Goal: Task Accomplishment & Management: Manage account settings

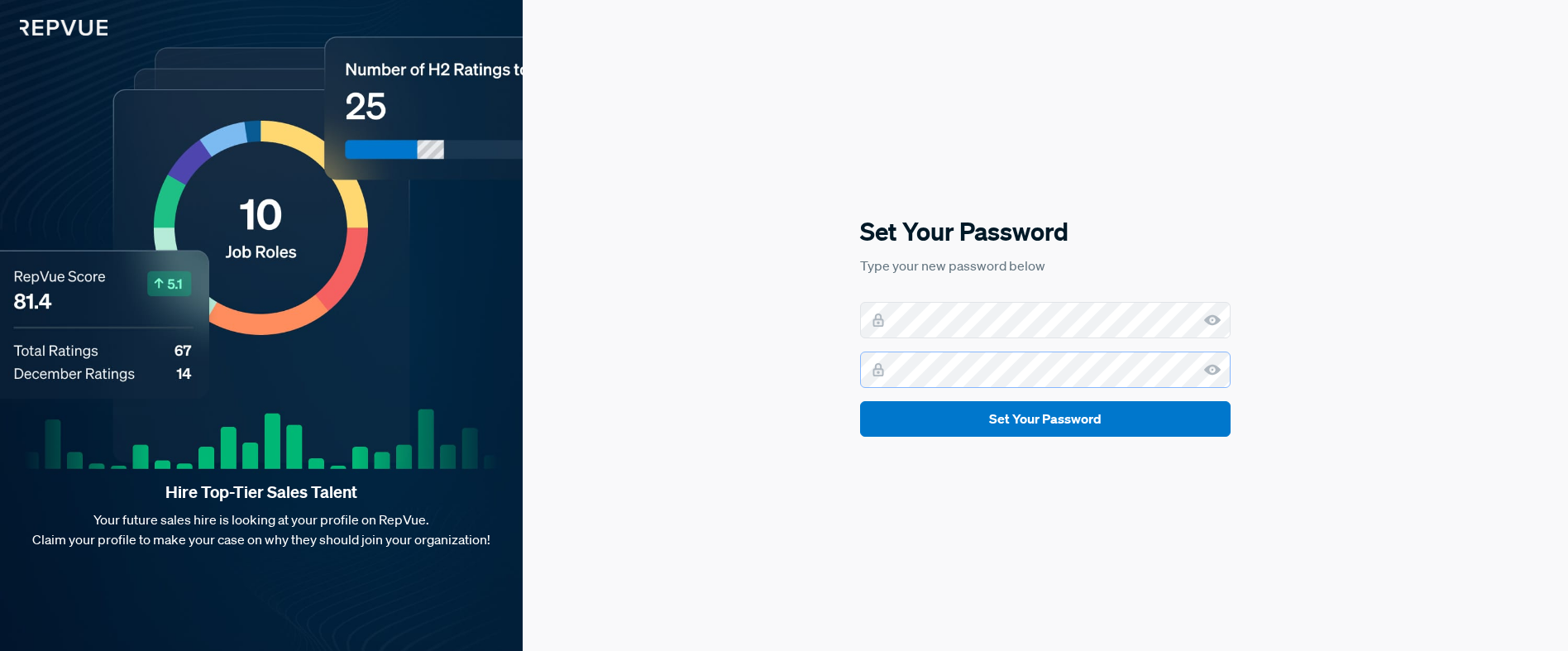
click at [860, 402] on button "Set Your Password" at bounding box center [1045, 419] width 370 height 35
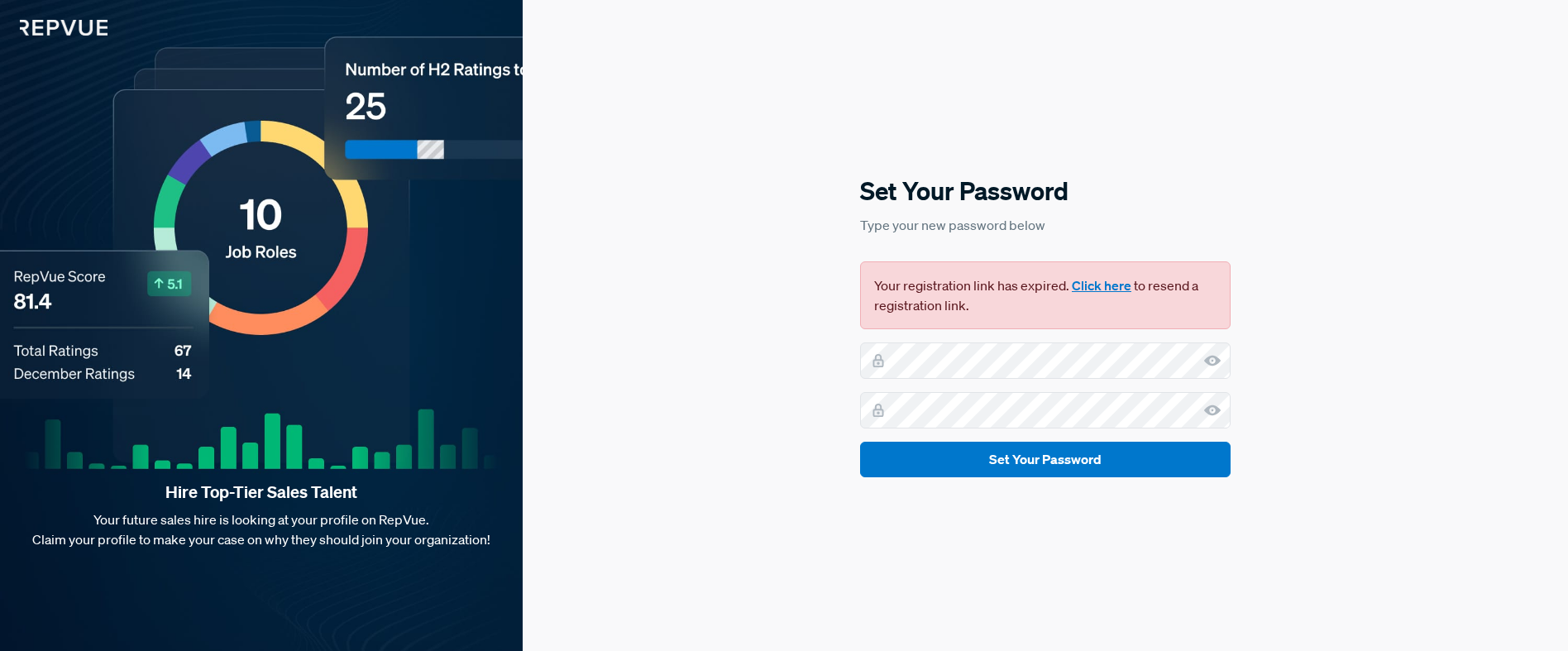
click at [1106, 290] on button "Click here" at bounding box center [1101, 286] width 60 height 20
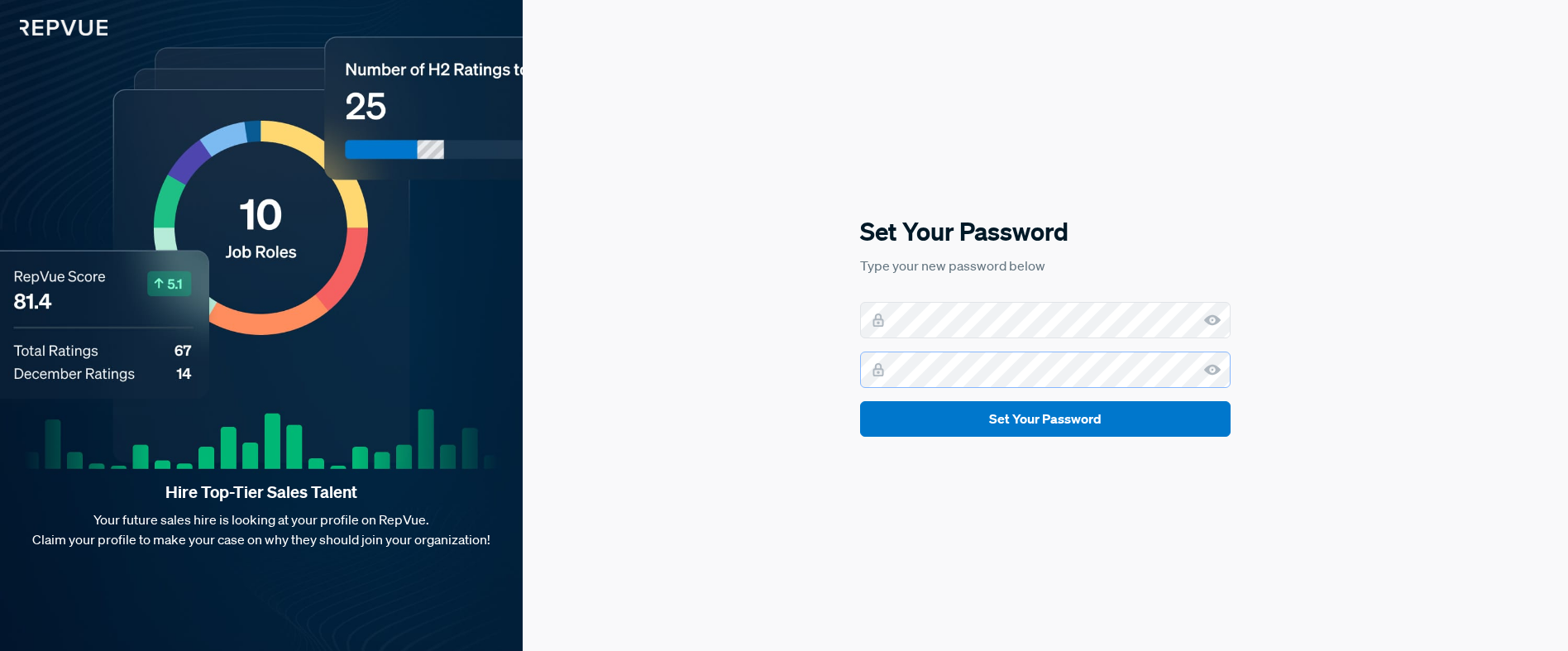
click at [860, 402] on button "Set Your Password" at bounding box center [1045, 419] width 370 height 35
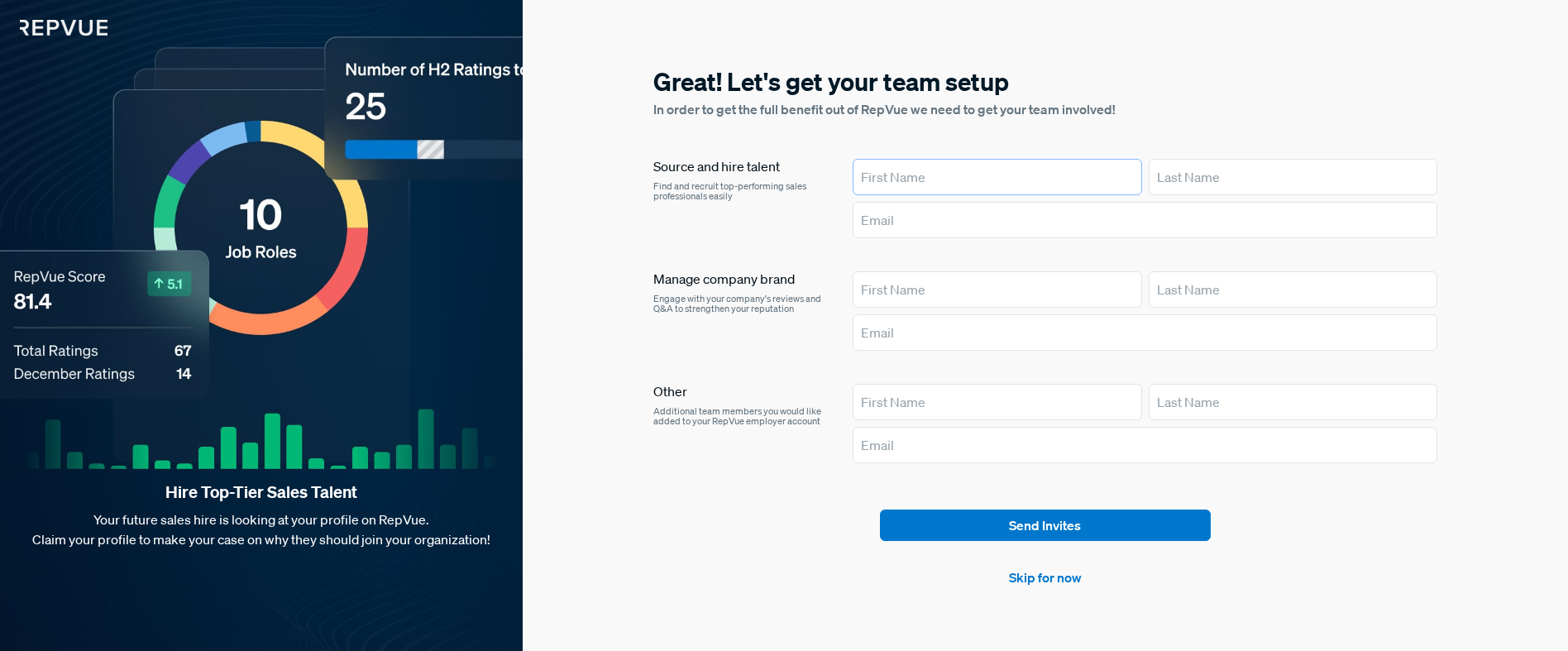
click at [903, 180] on input "text" at bounding box center [997, 176] width 289 height 36
type input "[PERSON_NAME]"
type input "Burho"
type input "[EMAIL_ADDRESS]"
click at [1052, 300] on input "text" at bounding box center [997, 289] width 289 height 36
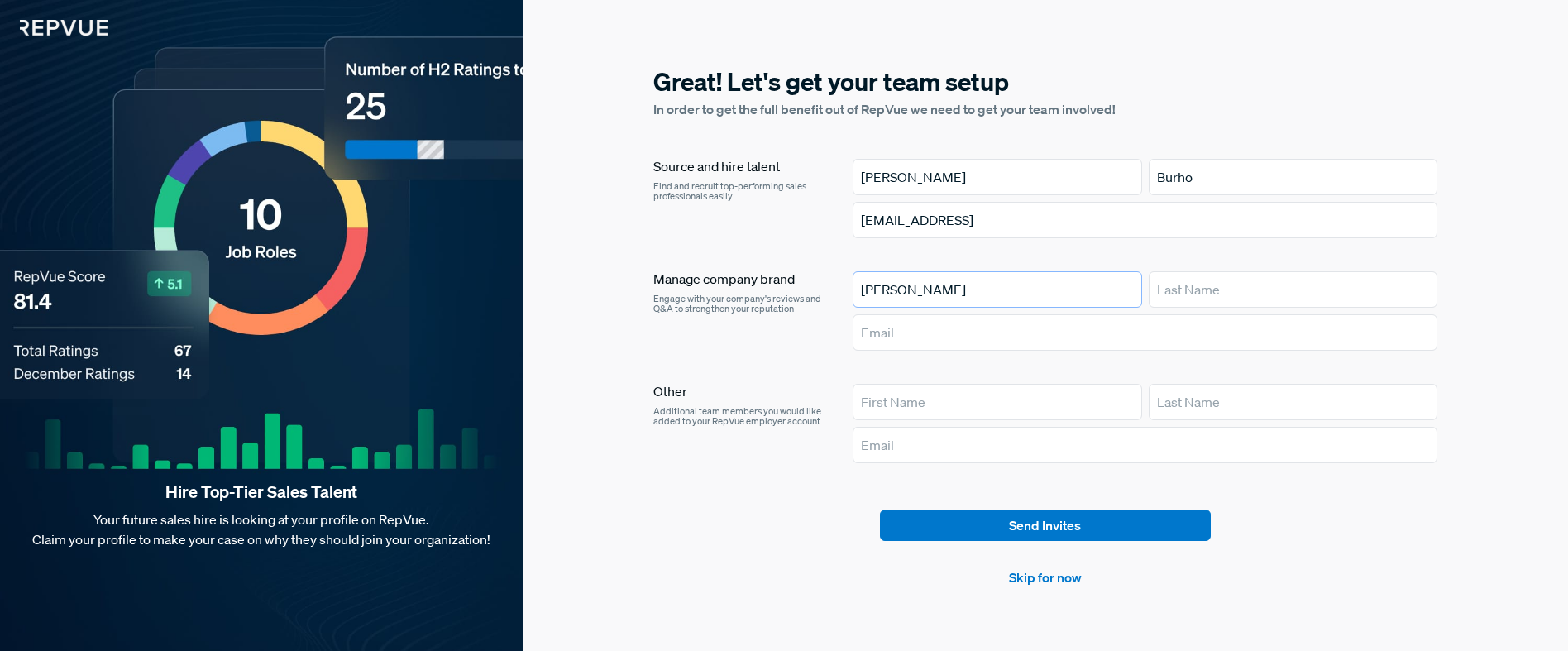
type input "[PERSON_NAME]"
type input "[EMAIL_ADDRESS]"
click at [1021, 413] on input "text" at bounding box center [997, 402] width 289 height 36
type input "[PERSON_NAME]"
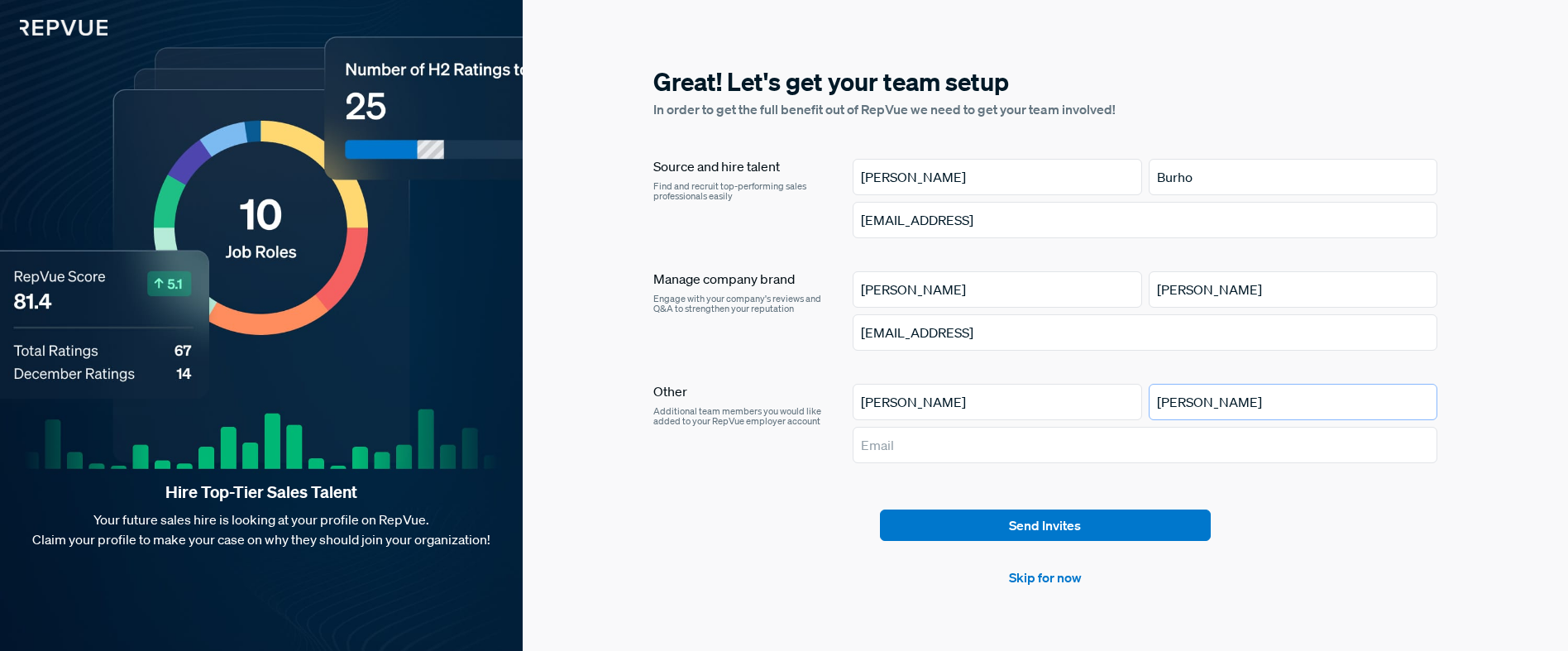
type input "[PERSON_NAME]"
click at [1051, 445] on input "text" at bounding box center [1145, 444] width 585 height 36
type input "[EMAIL_ADDRESS]"
click at [1039, 521] on button "Send Invites" at bounding box center [1045, 525] width 331 height 31
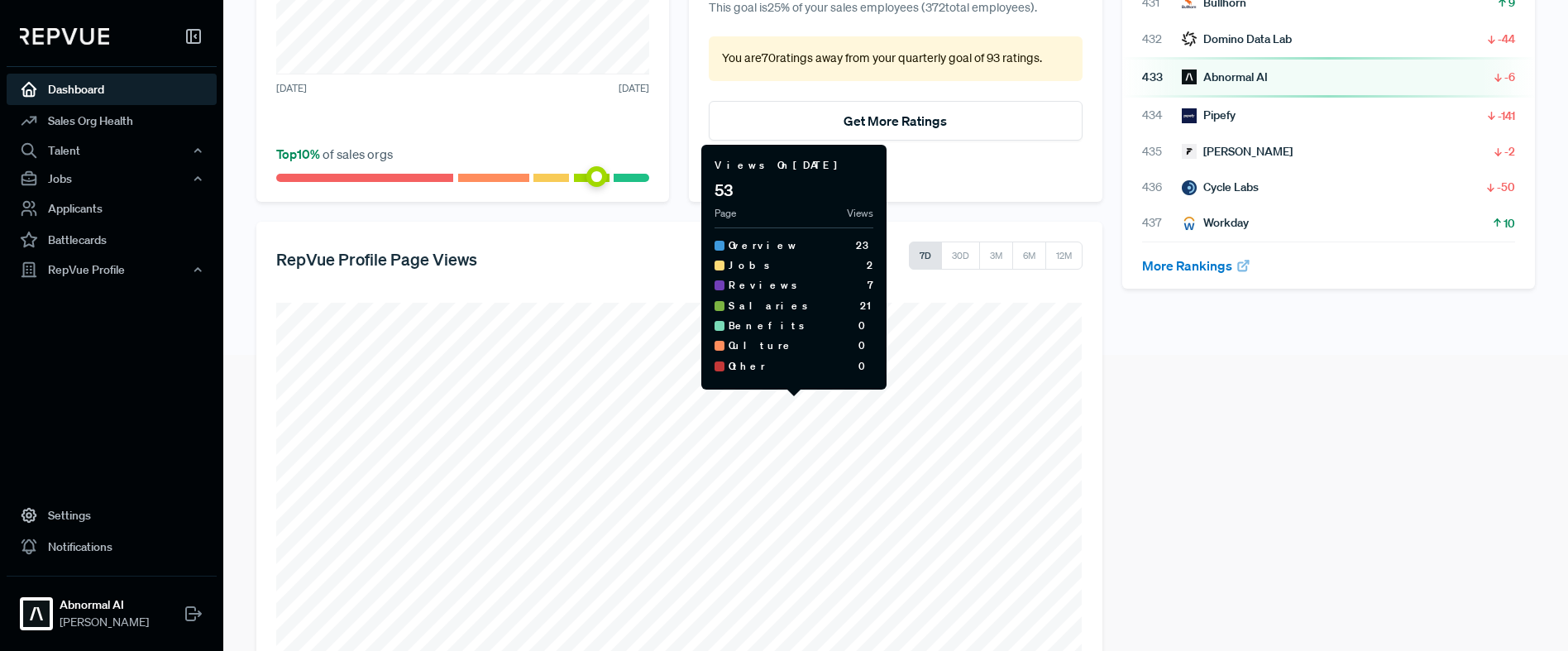
scroll to position [397, 0]
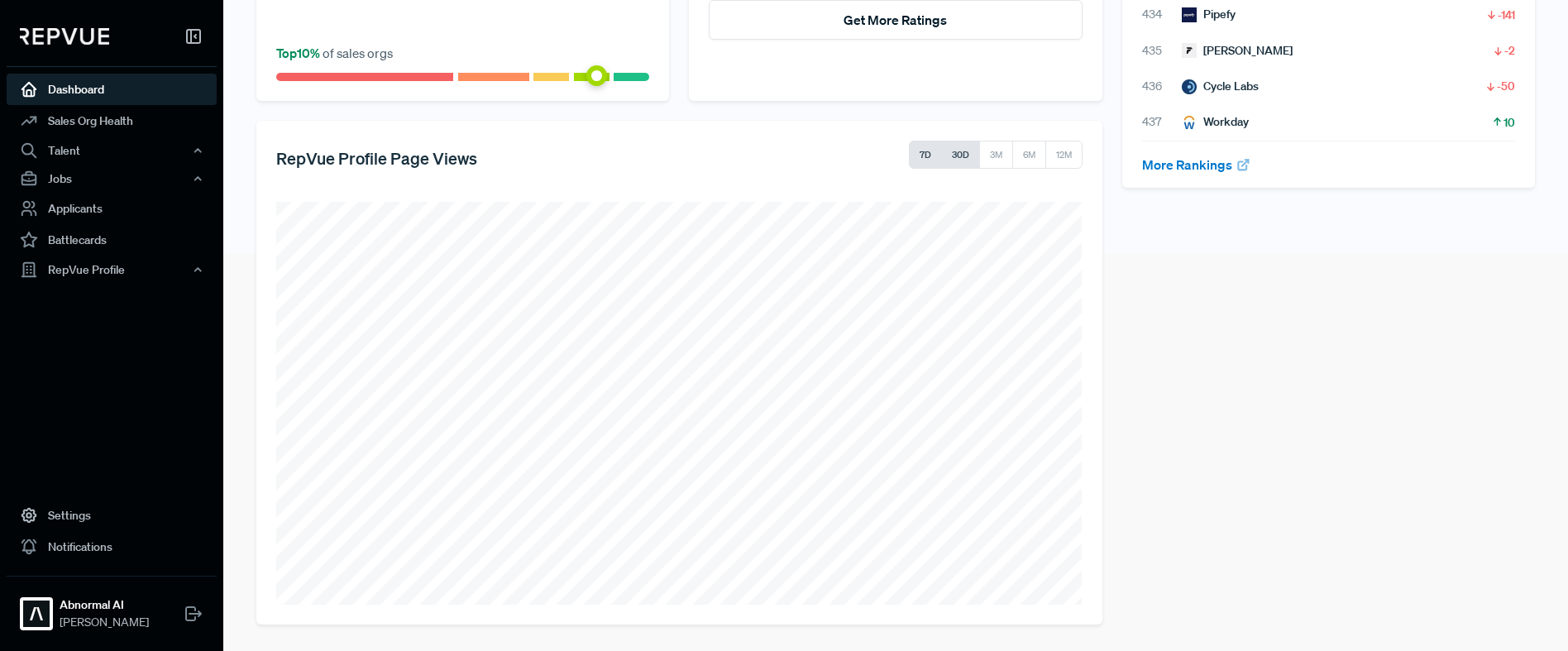
click at [959, 160] on button "30D" at bounding box center [960, 155] width 39 height 29
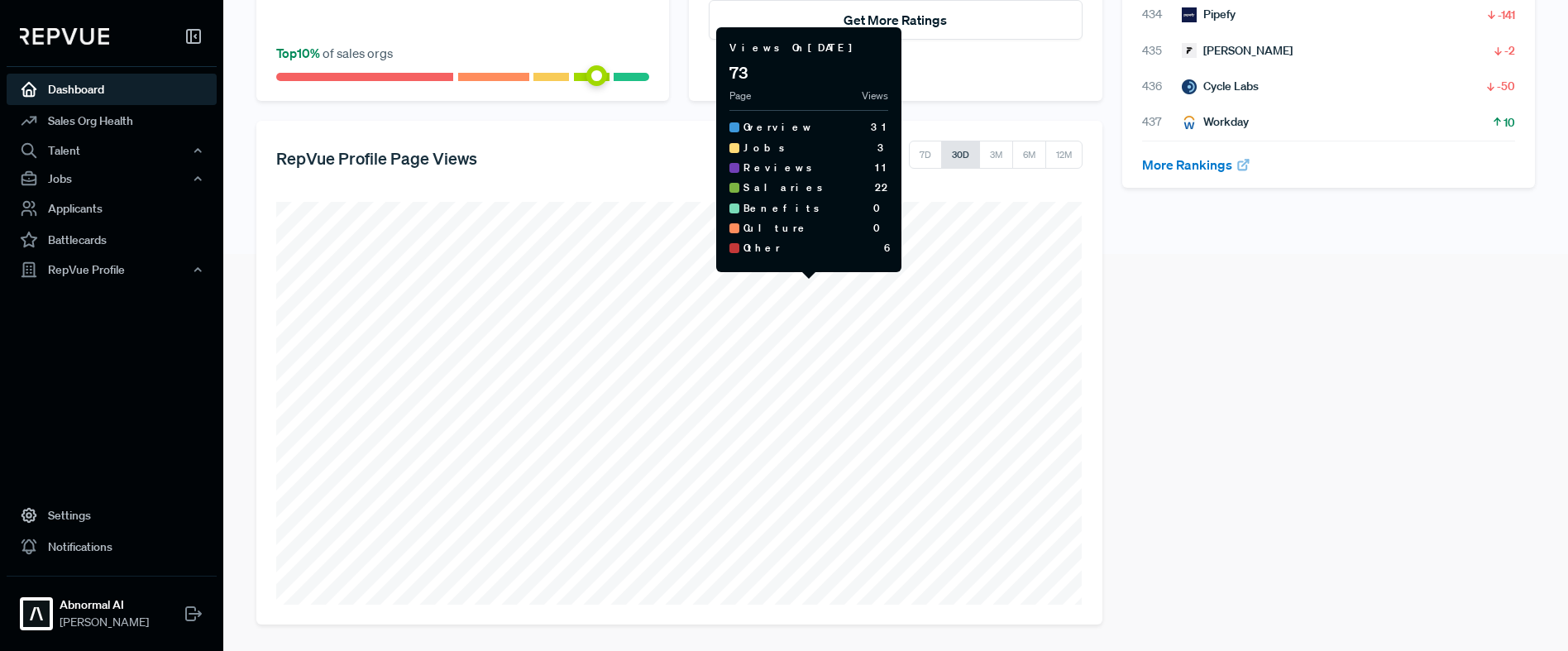
scroll to position [0, 0]
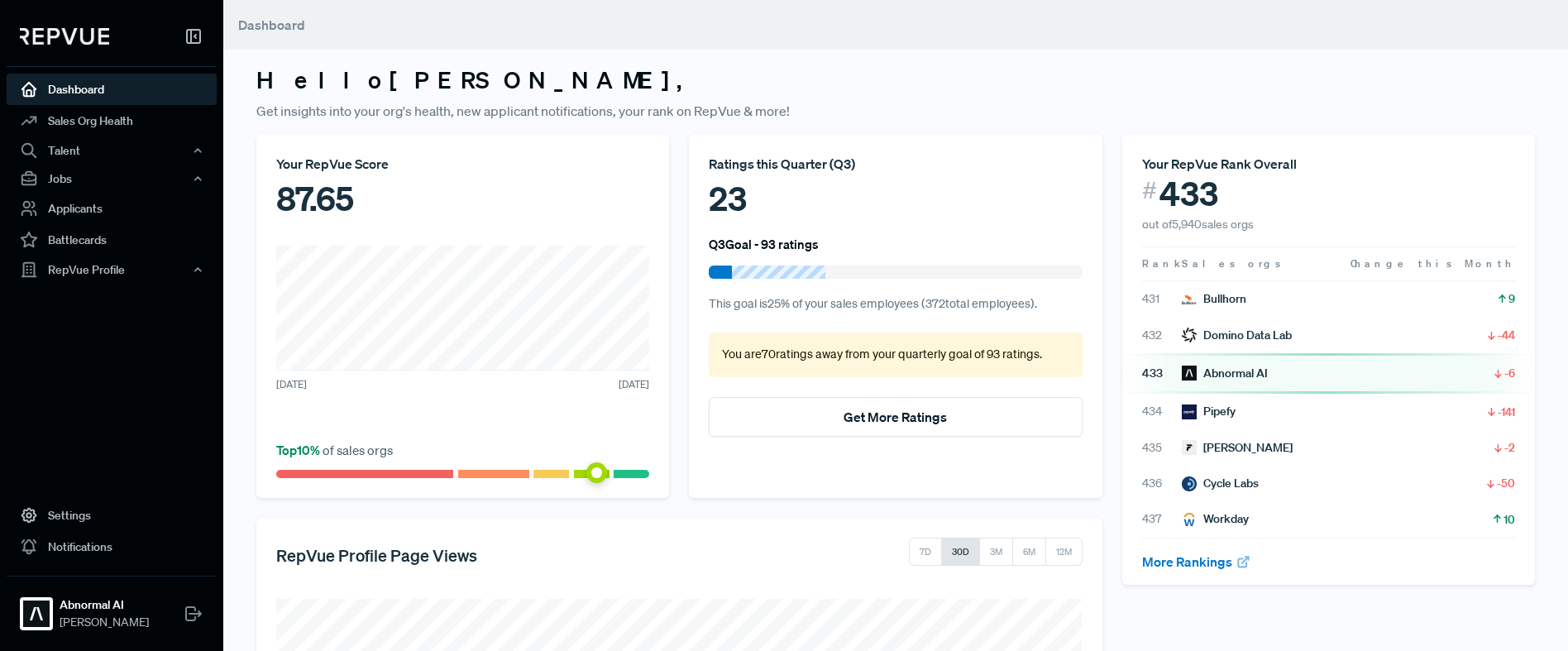
click at [543, 475] on span at bounding box center [551, 475] width 35 height 8
click at [870, 412] on button "Get More Ratings" at bounding box center [895, 417] width 373 height 39
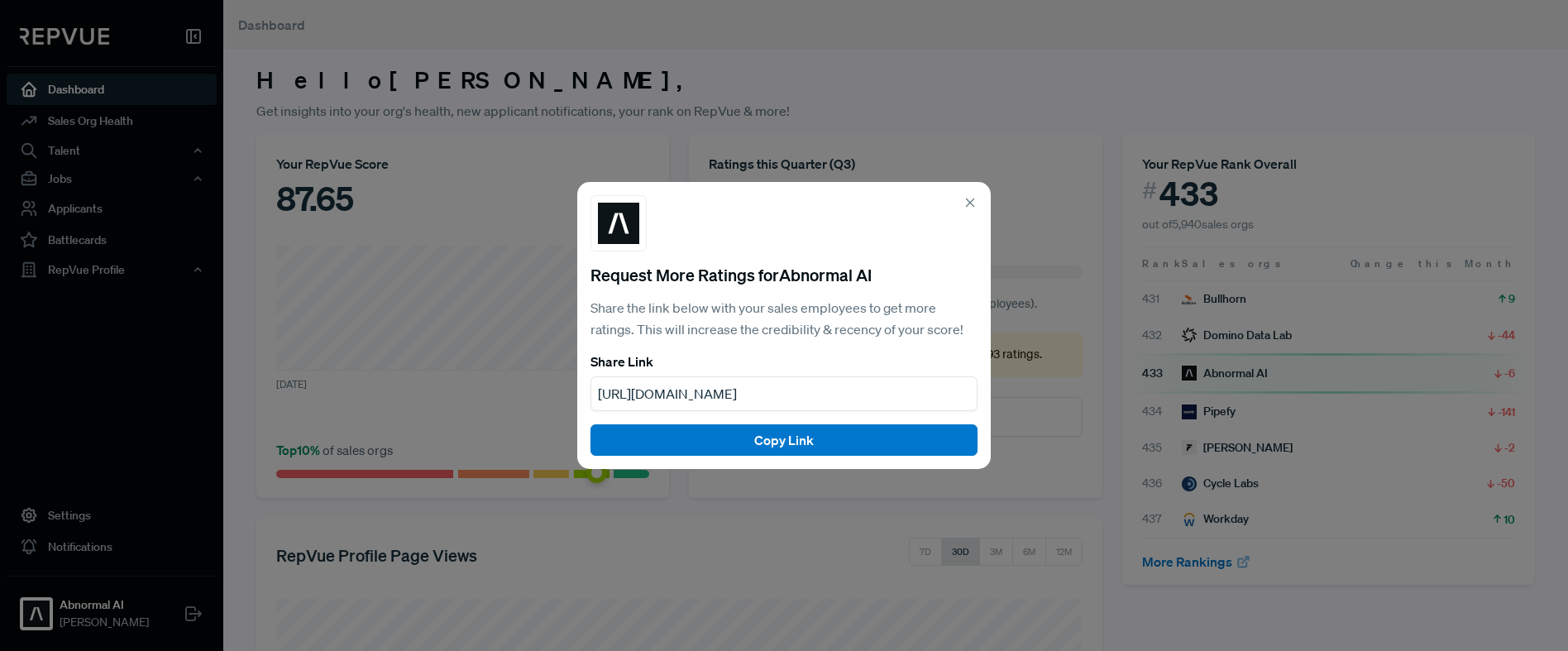
click at [970, 202] on use at bounding box center [970, 202] width 8 height 8
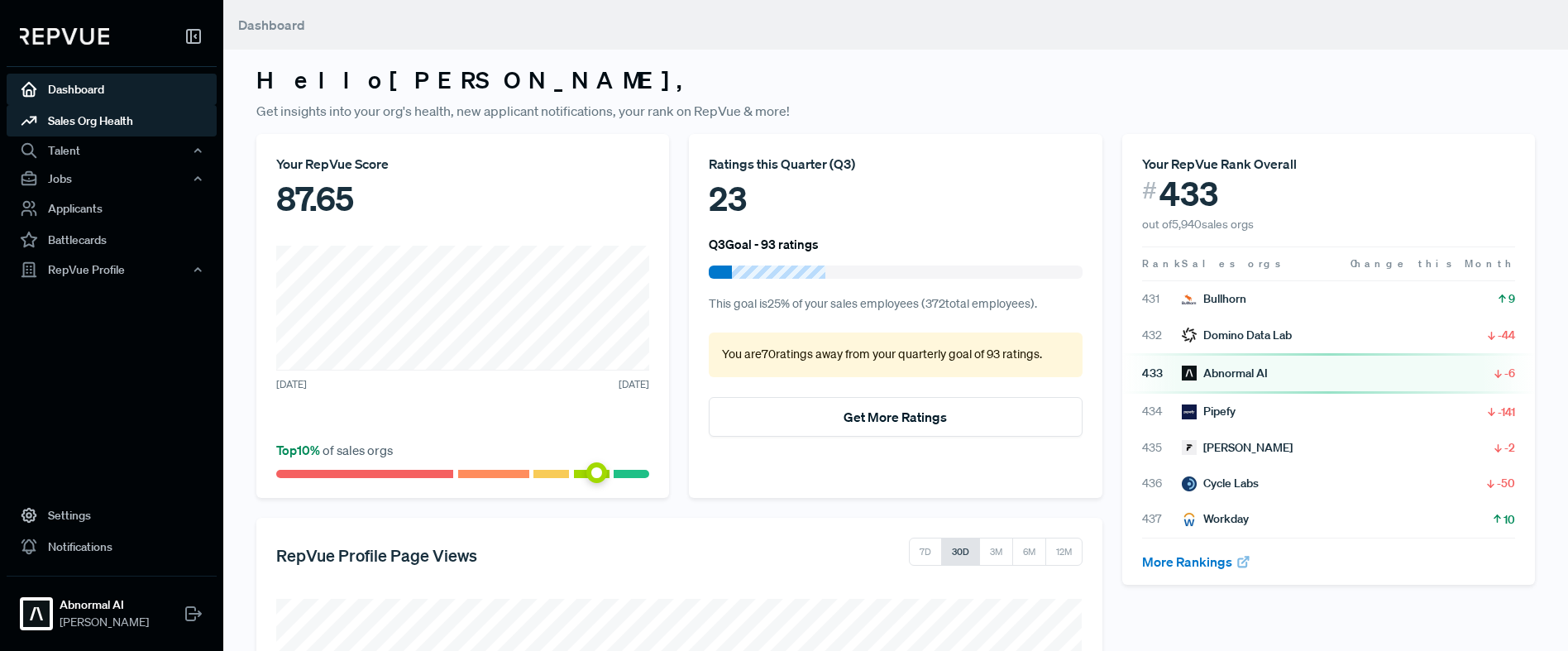
click at [109, 120] on link "Sales Org Health" at bounding box center [112, 120] width 210 height 31
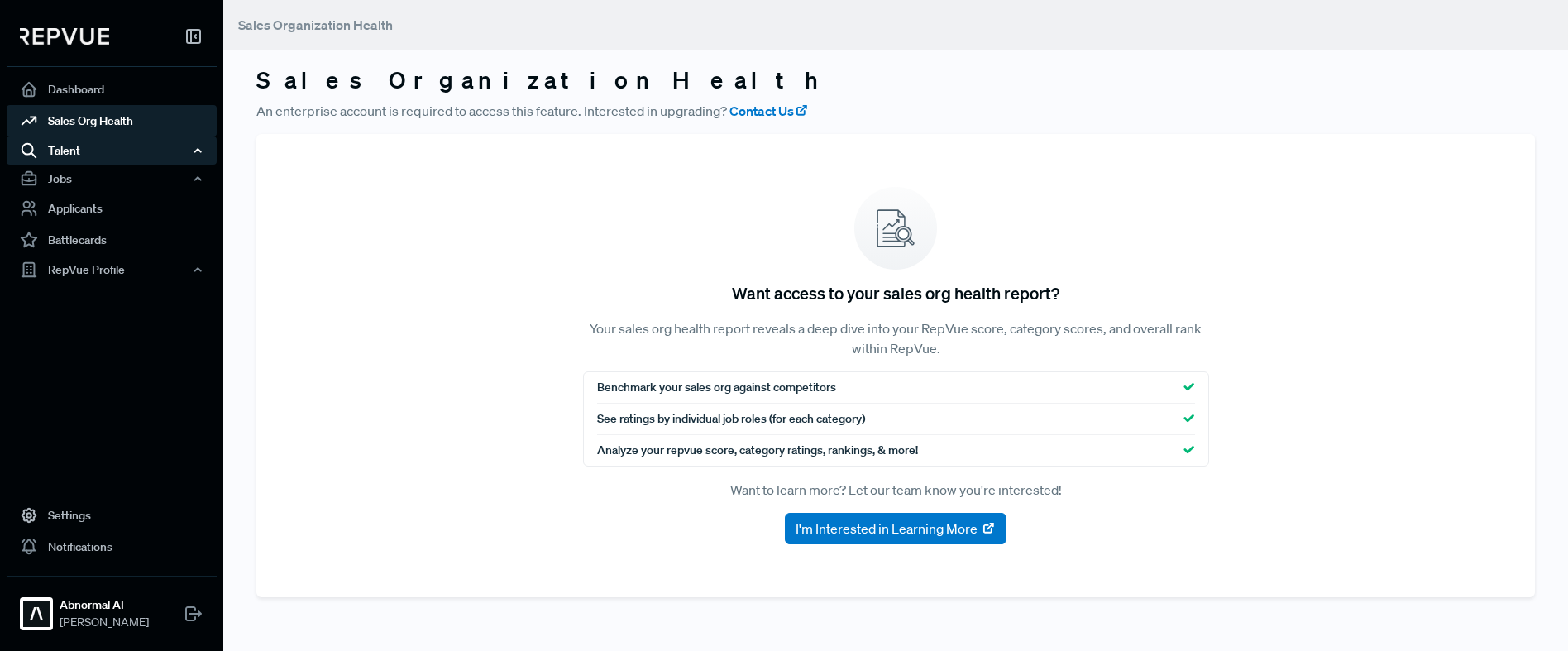
click at [136, 156] on div "Talent" at bounding box center [112, 151] width 210 height 29
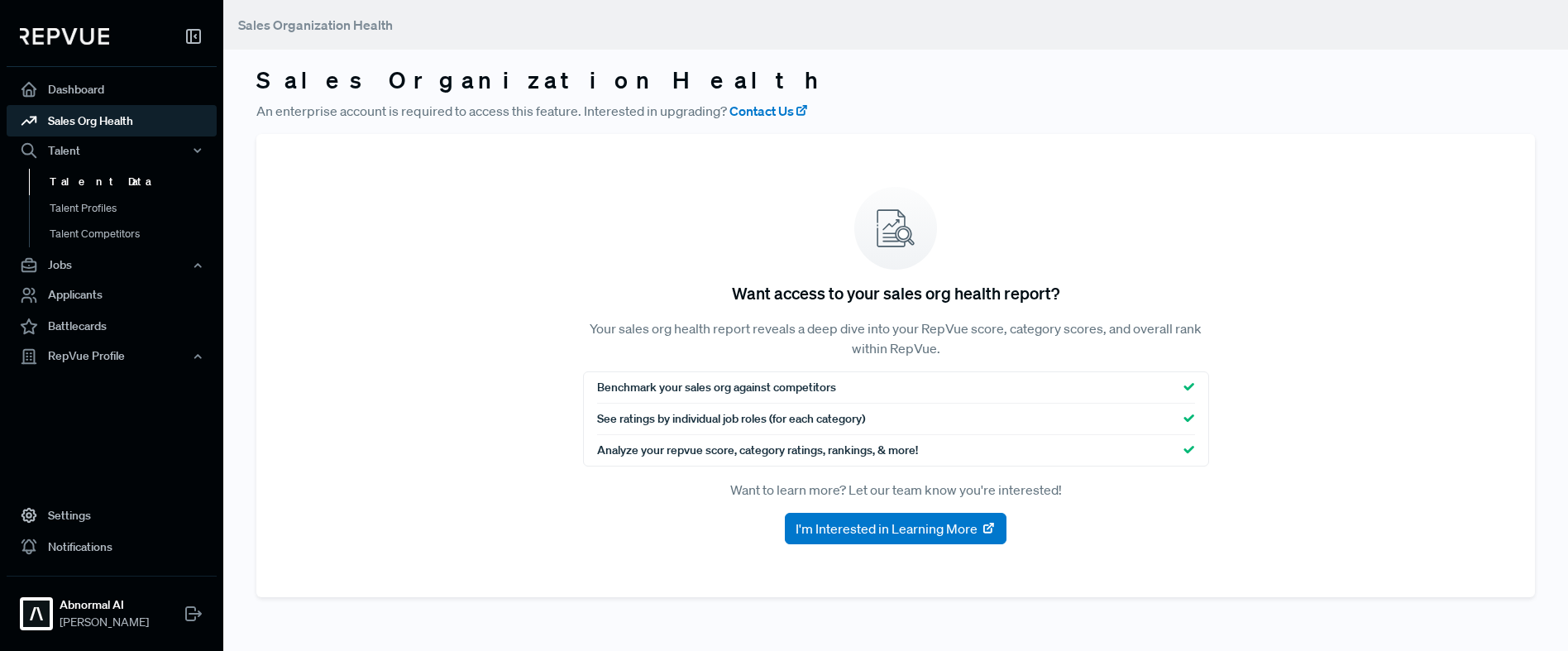
click at [59, 192] on link "Talent Data" at bounding box center [133, 182] width 210 height 27
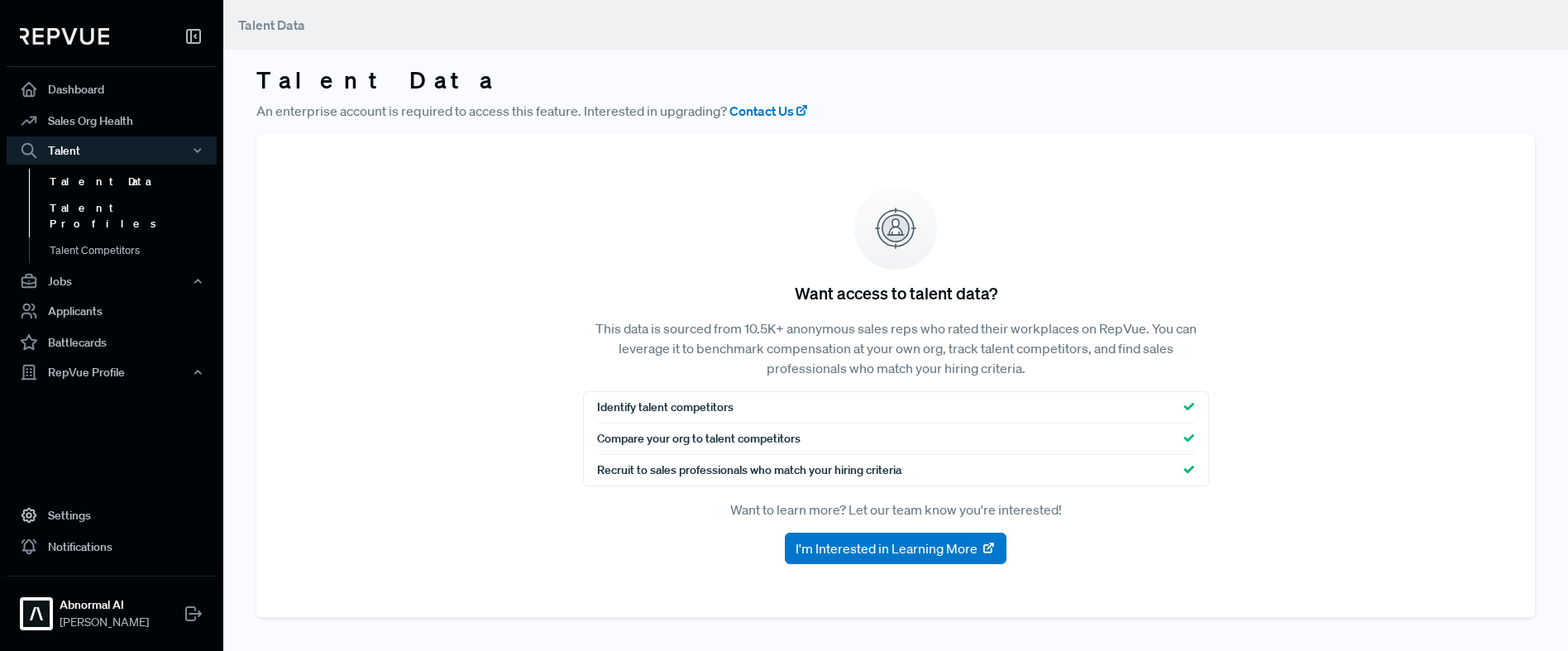
click at [72, 213] on link "Talent Profiles" at bounding box center [133, 217] width 210 height 42
click at [65, 267] on div "Jobs" at bounding box center [112, 281] width 210 height 29
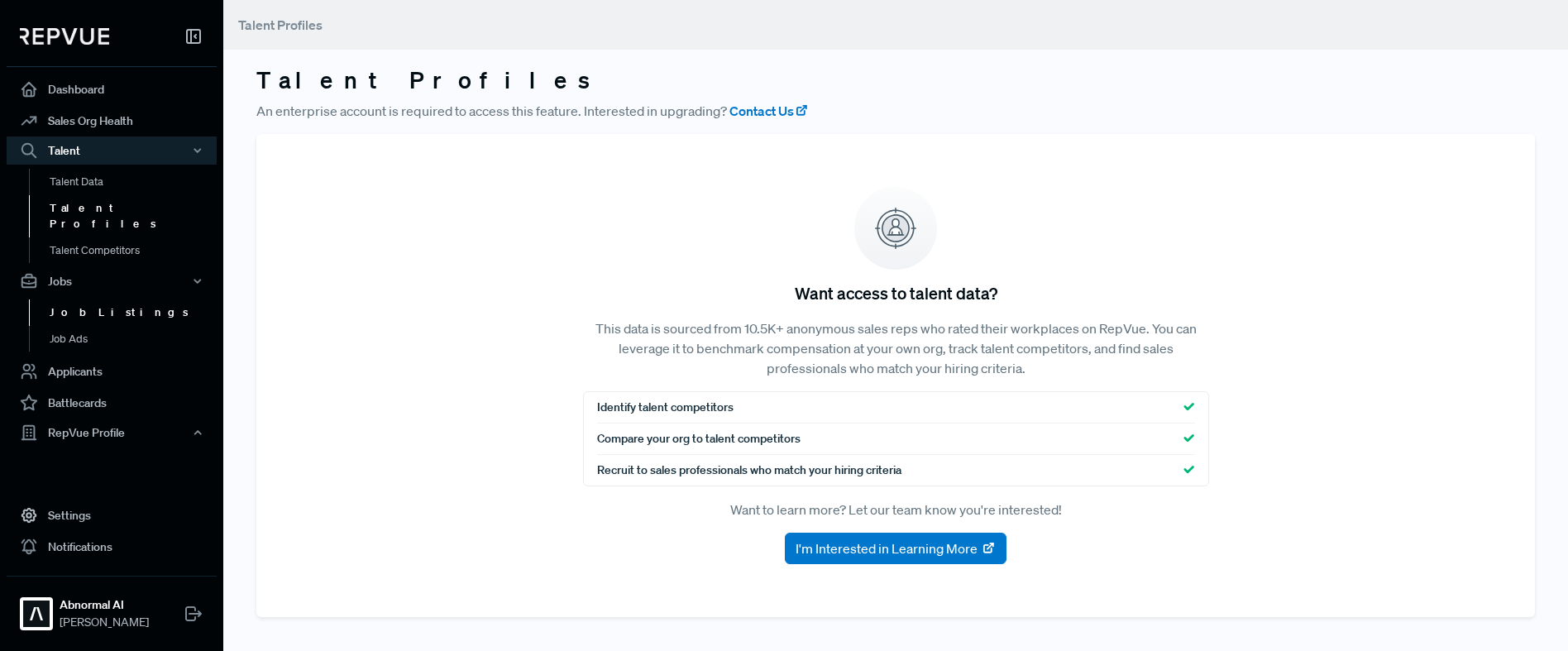
click at [63, 300] on link "Job Listings" at bounding box center [133, 313] width 210 height 27
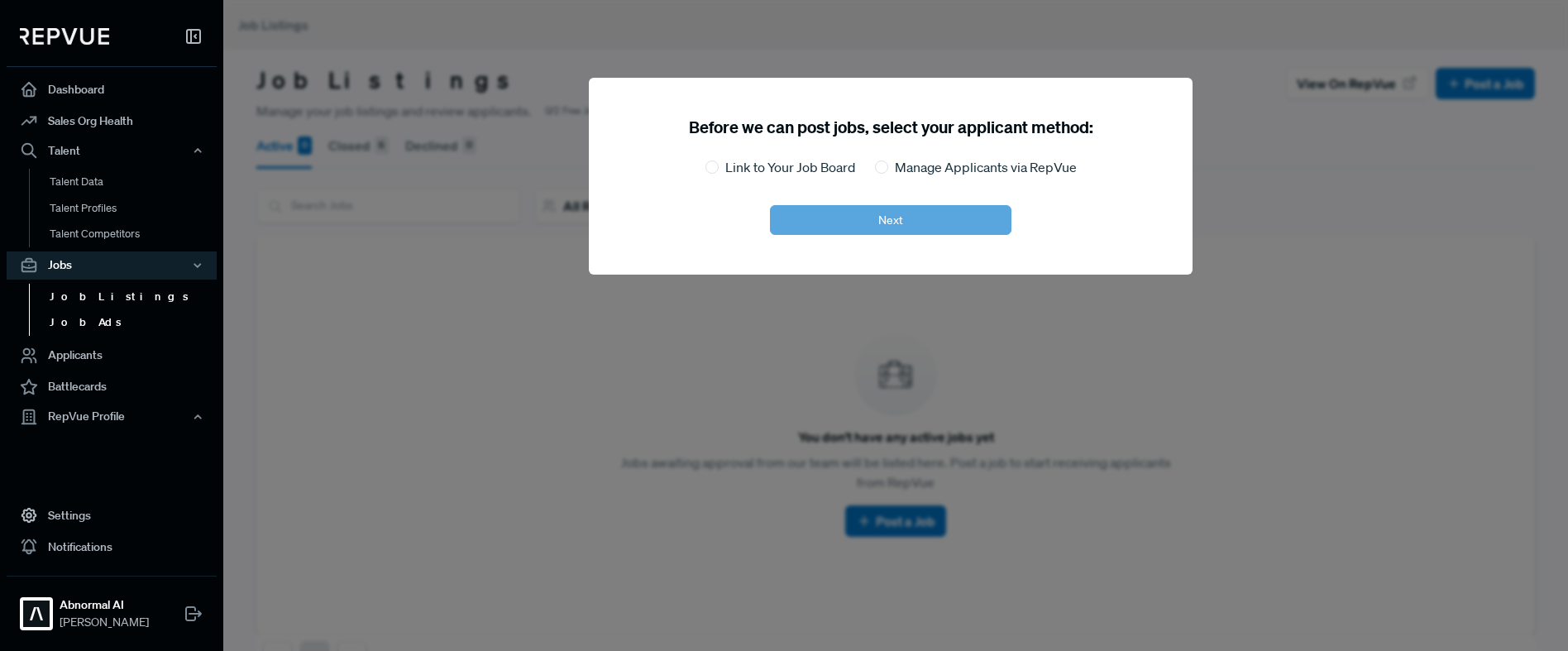
click at [88, 317] on link "Job Ads" at bounding box center [133, 323] width 210 height 27
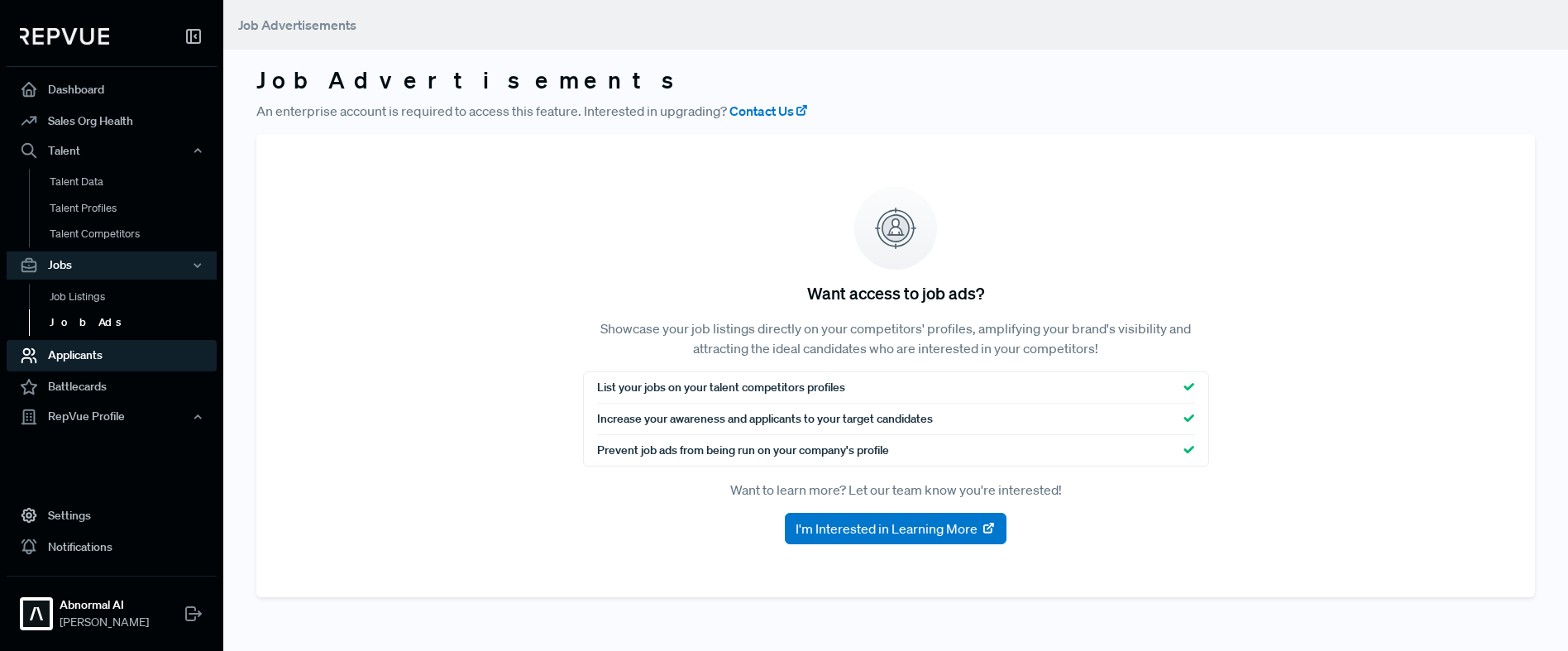
click at [140, 357] on link "Applicants" at bounding box center [112, 355] width 210 height 31
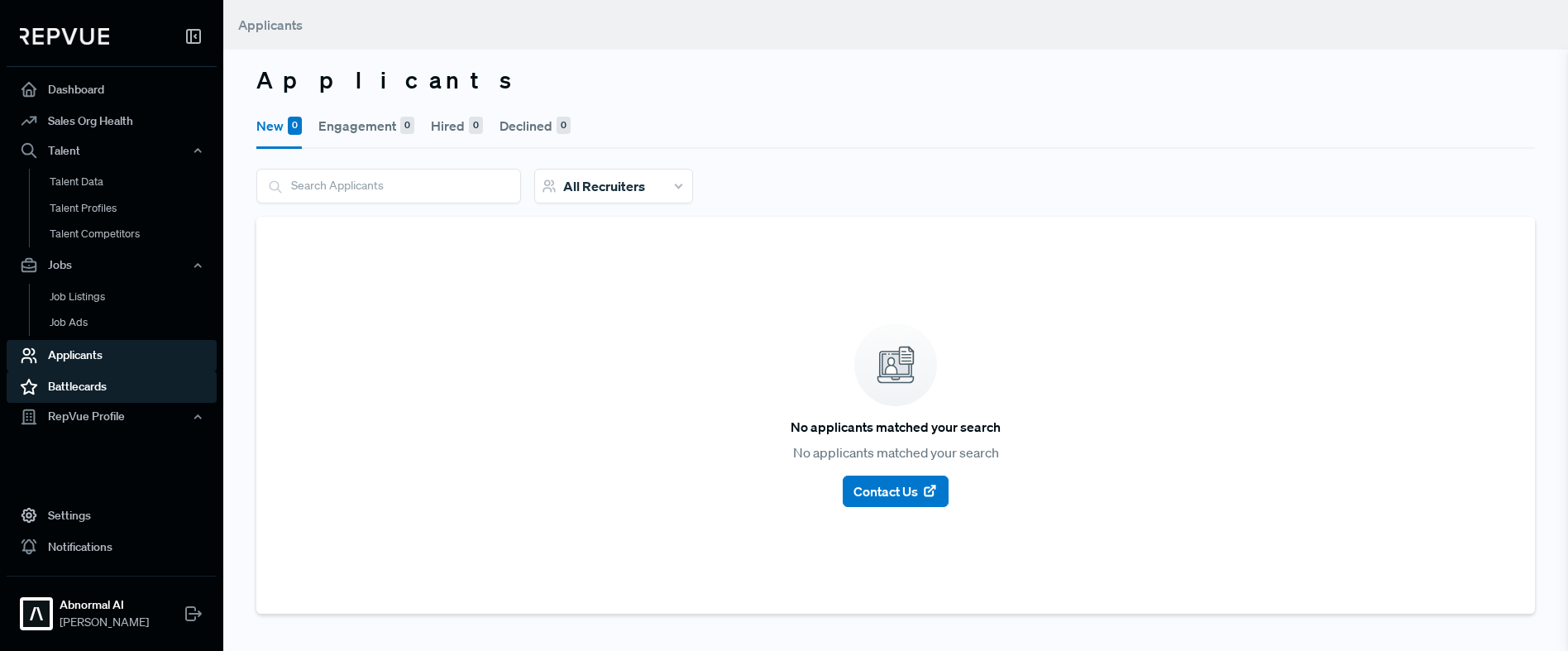
click at [106, 398] on link "Battlecards" at bounding box center [112, 386] width 210 height 31
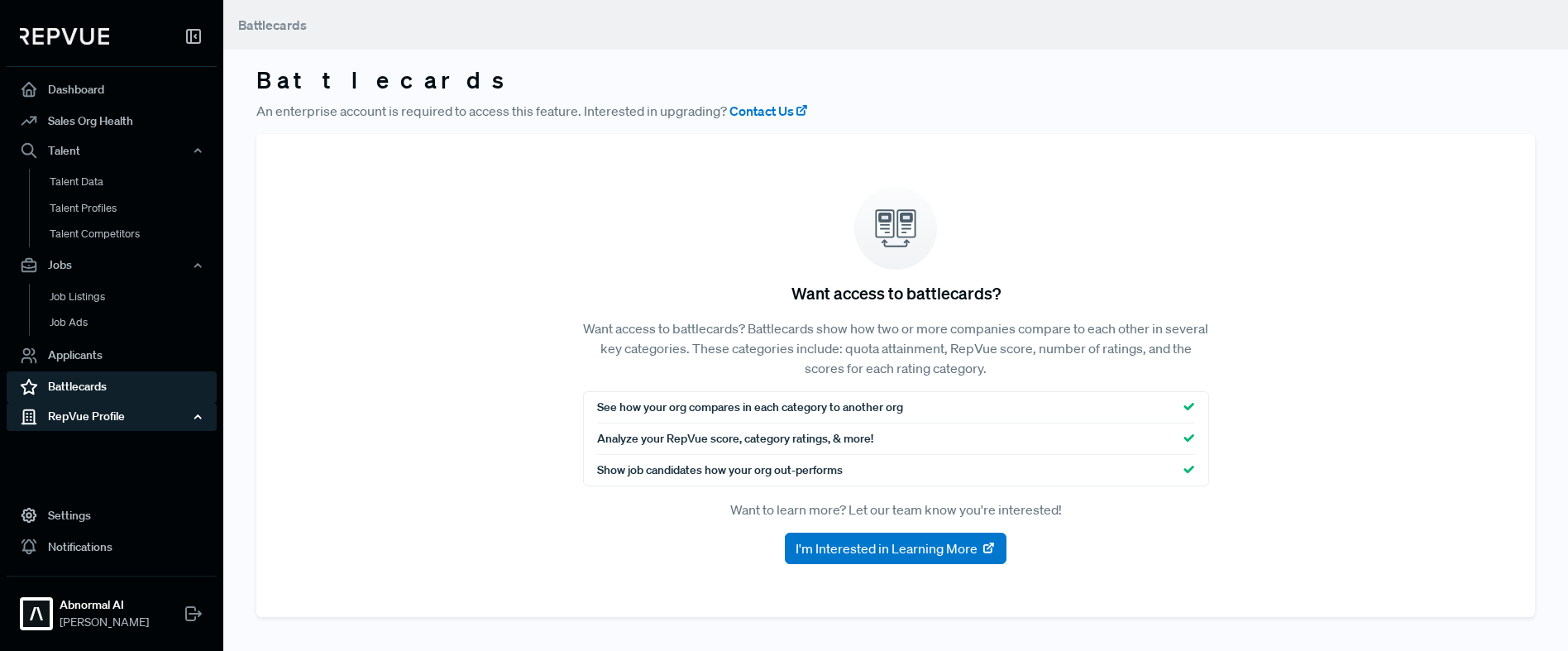
click at [91, 423] on div "RepVue Profile" at bounding box center [112, 417] width 210 height 29
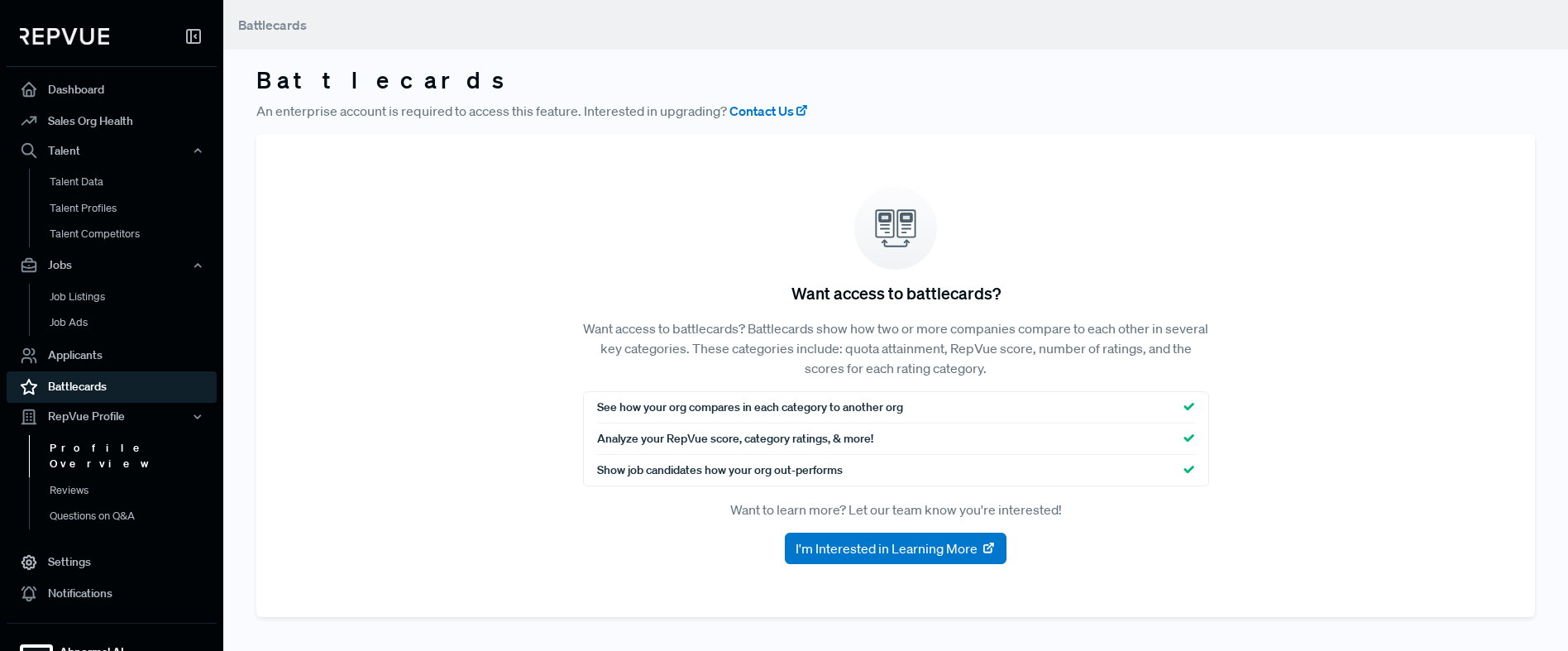
click at [85, 449] on link "Profile Overview" at bounding box center [133, 456] width 210 height 42
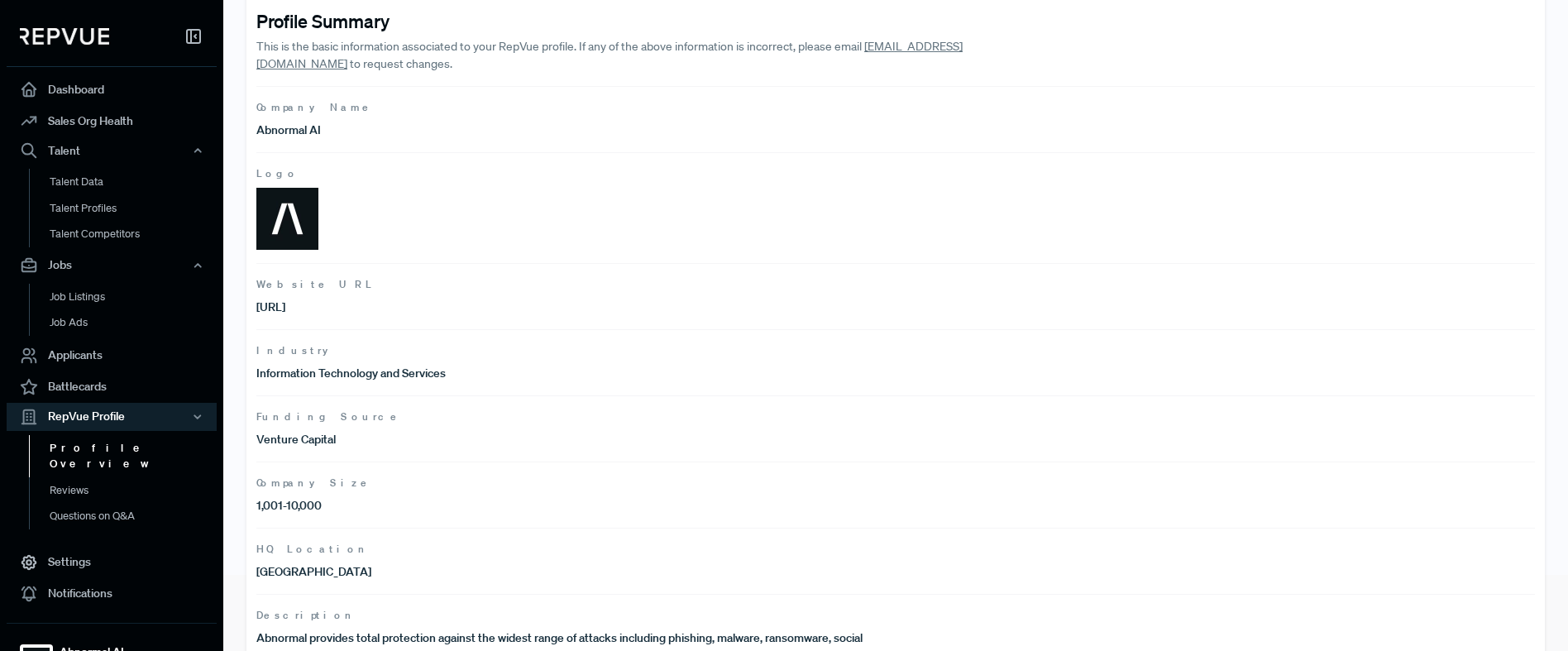
scroll to position [123, 0]
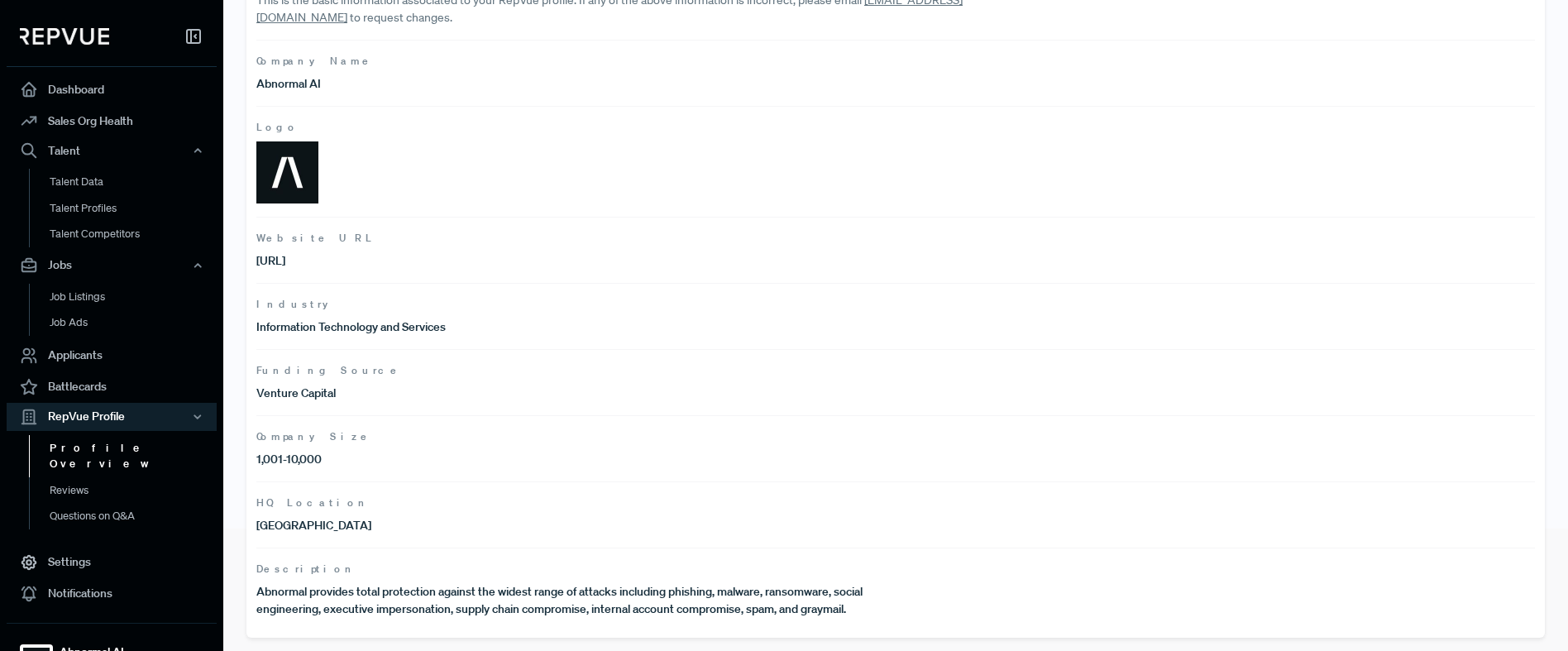
click at [566, 593] on p "Abnormal provides total protection against the widest range of attacks includin…" at bounding box center [576, 601] width 640 height 34
click at [82, 481] on link "Reviews" at bounding box center [133, 491] width 210 height 27
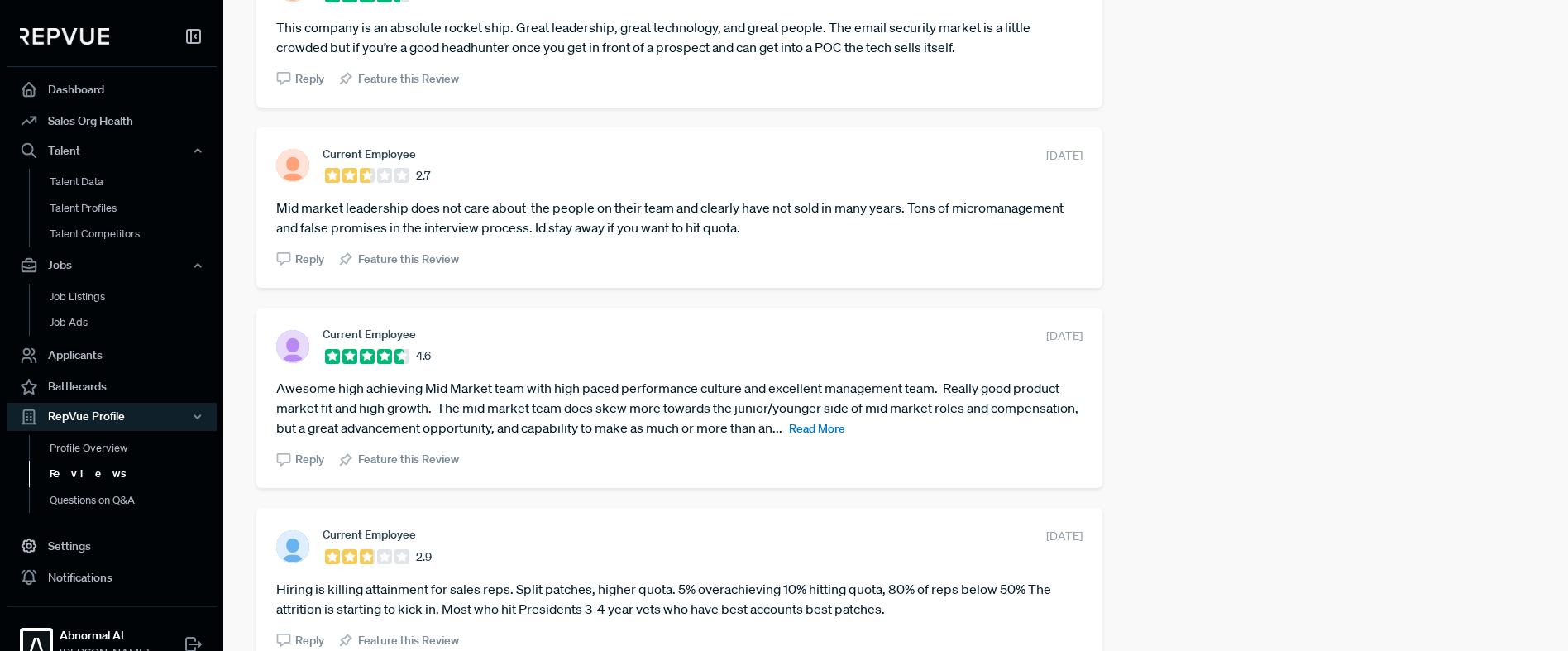
scroll to position [3060, 0]
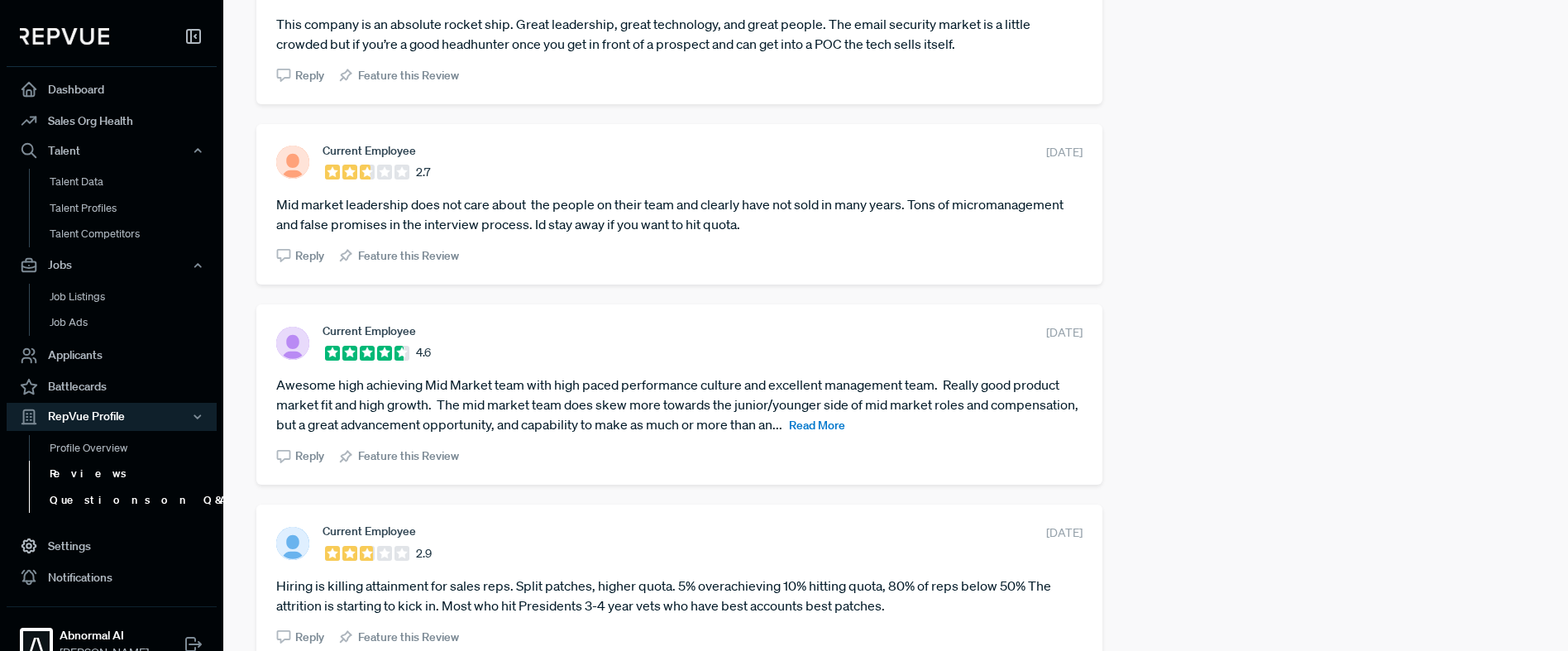
click at [94, 497] on link "Questions on Q&A" at bounding box center [133, 501] width 210 height 27
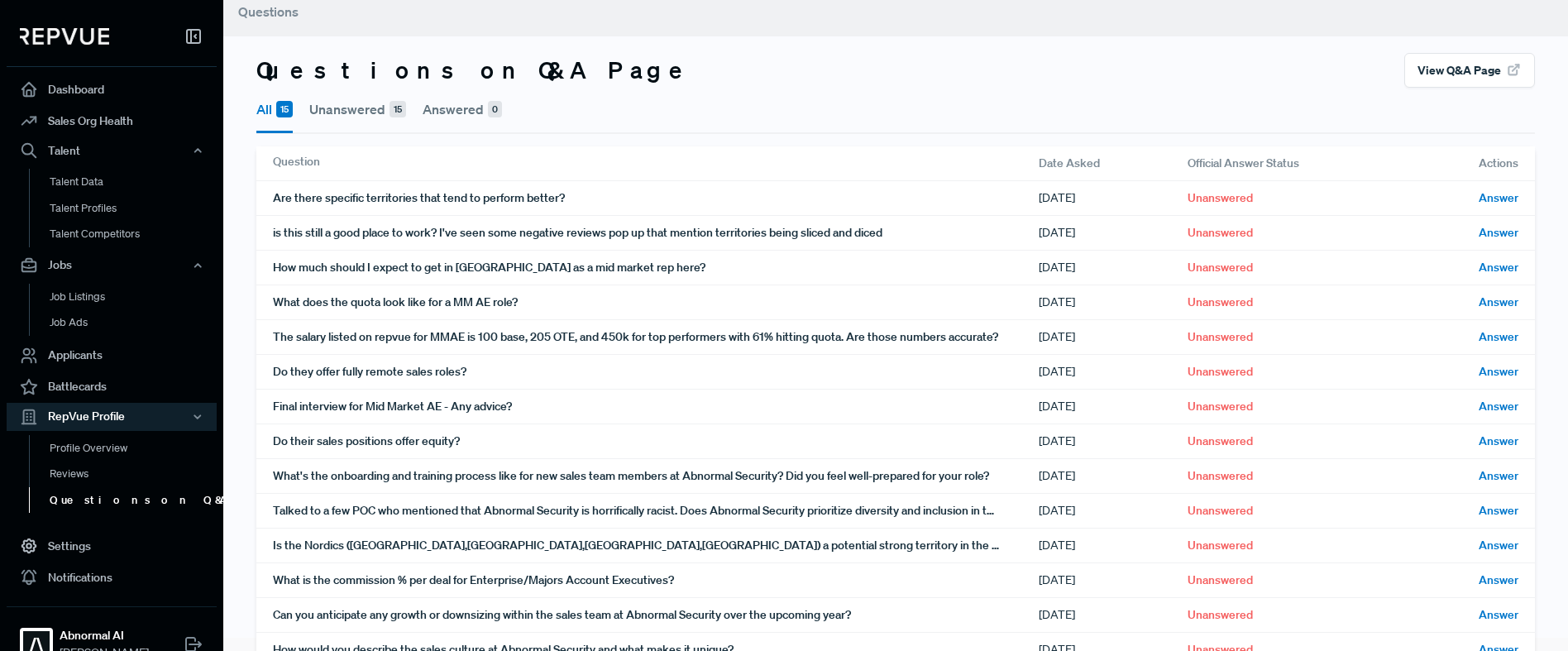
scroll to position [90, 0]
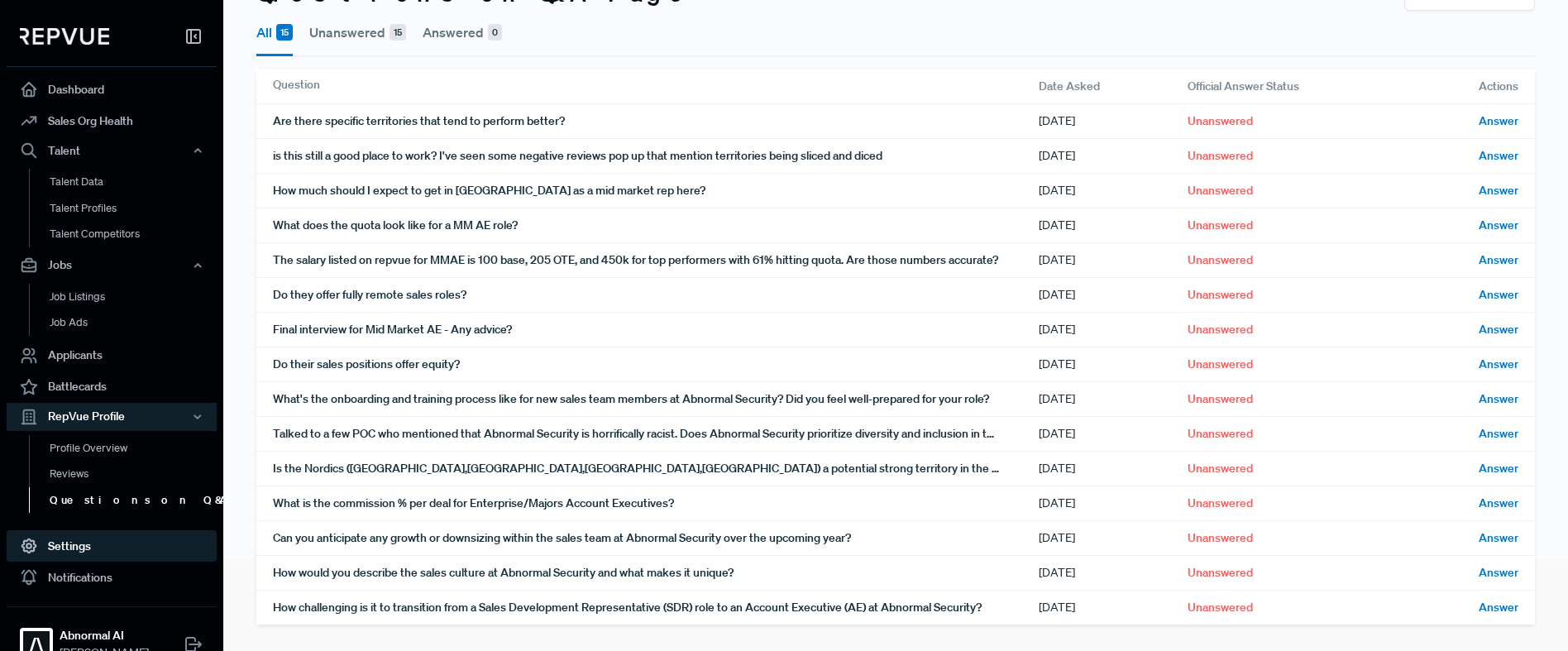
click at [60, 547] on link "Settings" at bounding box center [112, 546] width 210 height 31
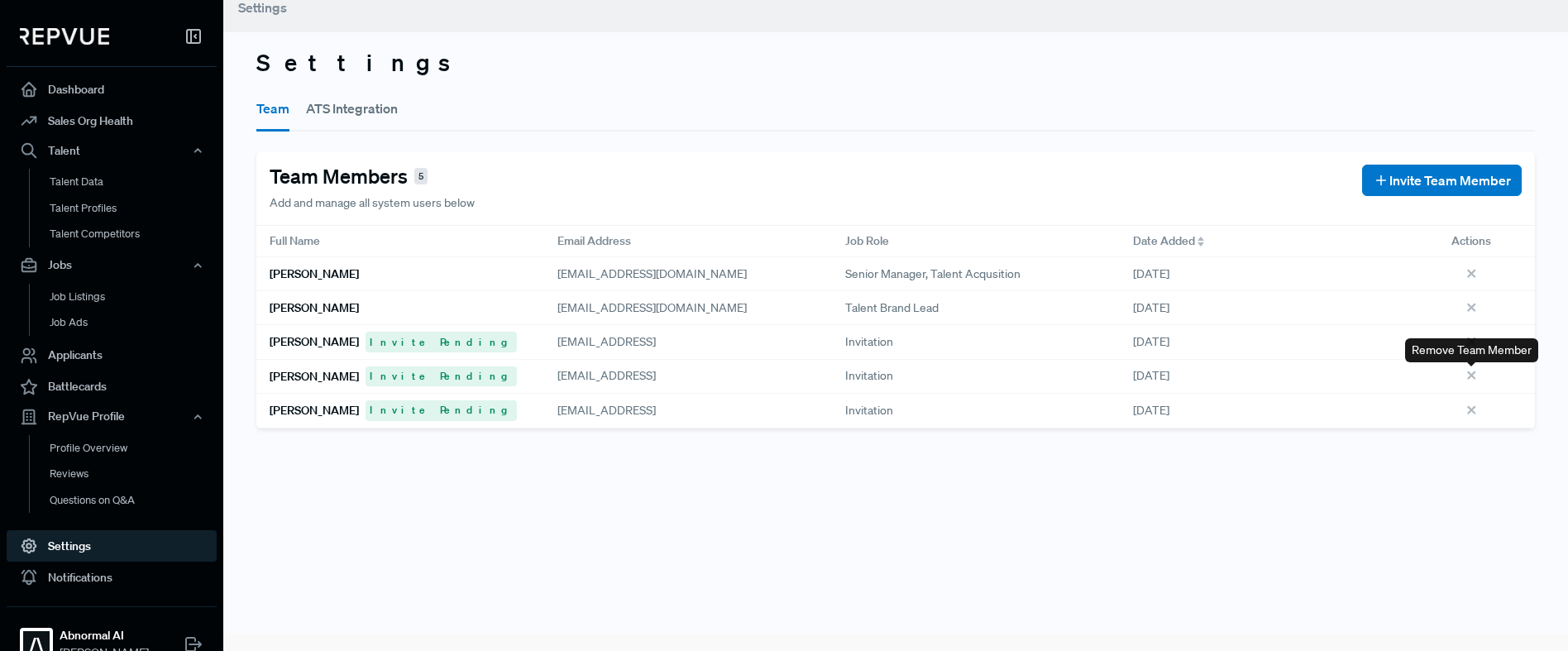
click at [1474, 375] on icon at bounding box center [1474, 378] width 18 height 18
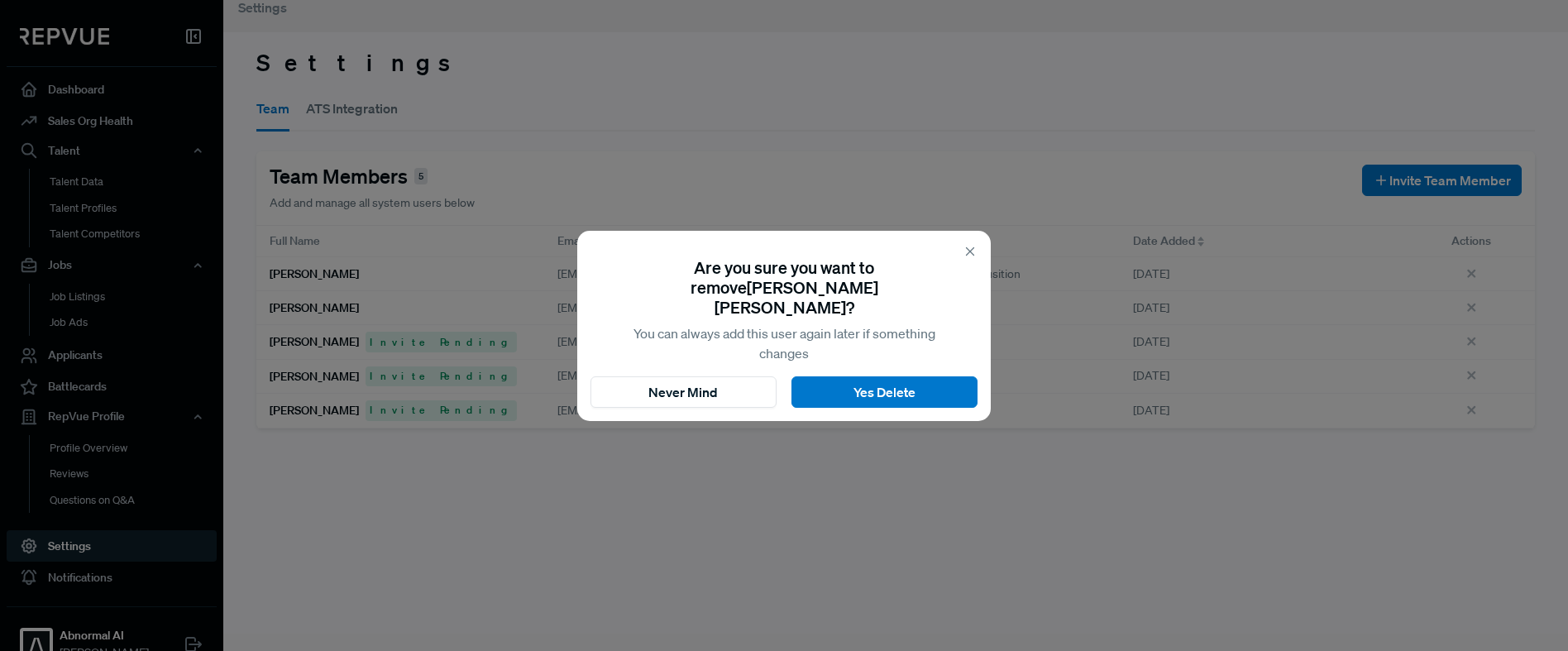
drag, startPoint x: 894, startPoint y: 384, endPoint x: 845, endPoint y: 486, distance: 113.2
click at [894, 384] on button "Yes Delete" at bounding box center [885, 391] width 186 height 31
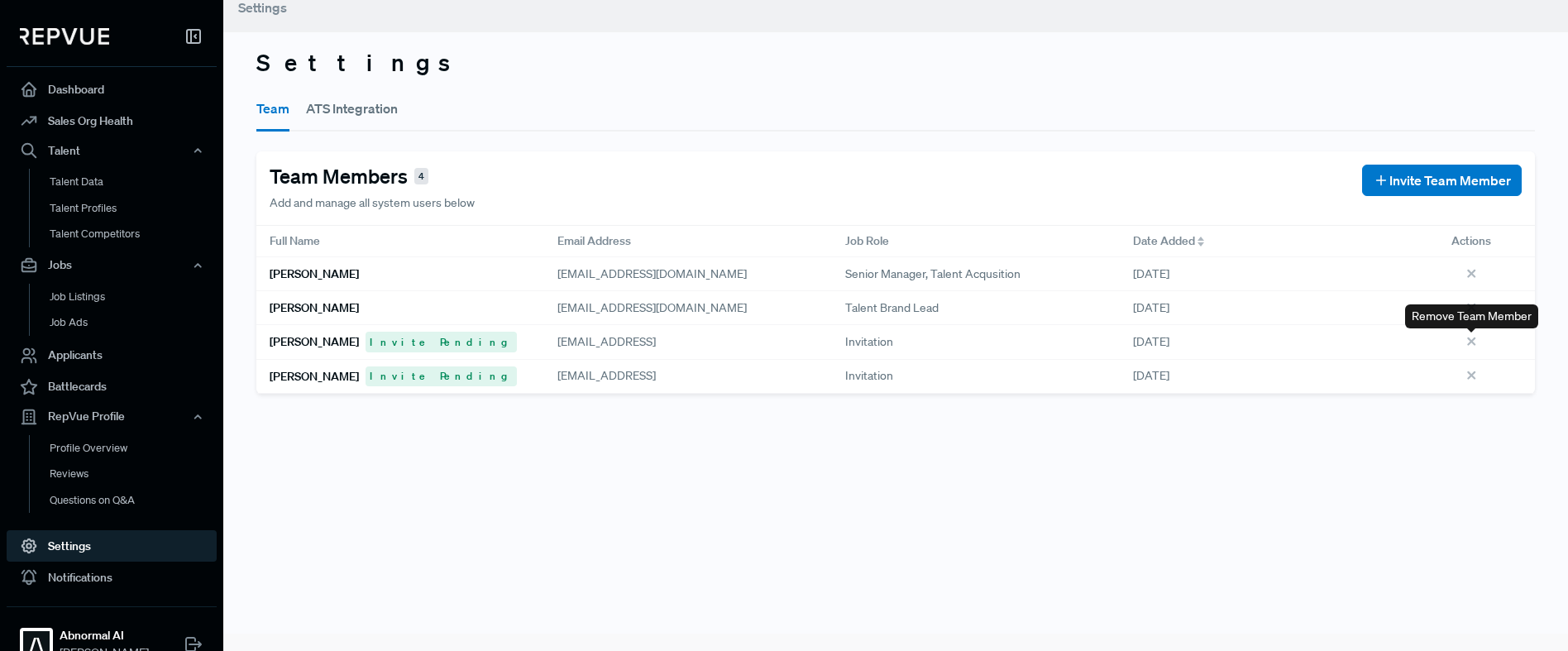
click at [1474, 342] on icon at bounding box center [1474, 344] width 18 height 18
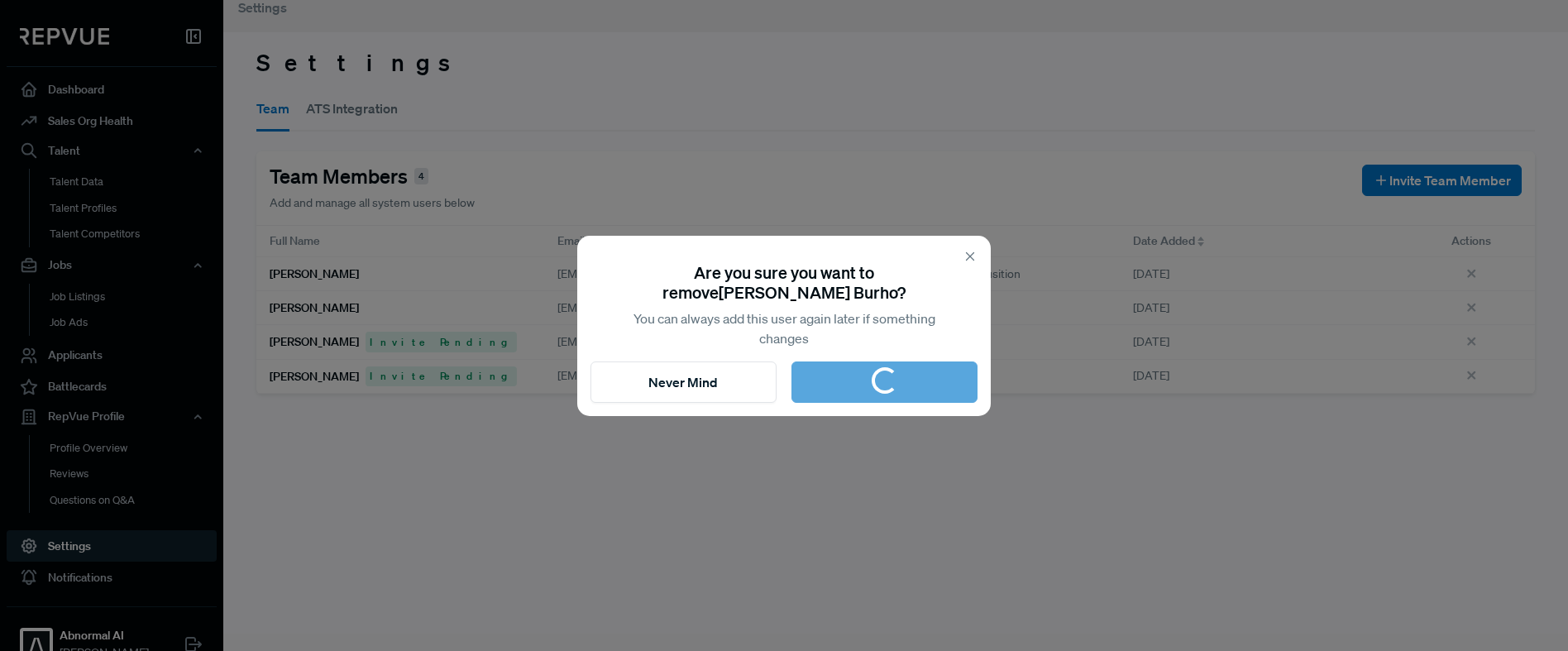
click at [971, 258] on icon at bounding box center [970, 257] width 15 height 15
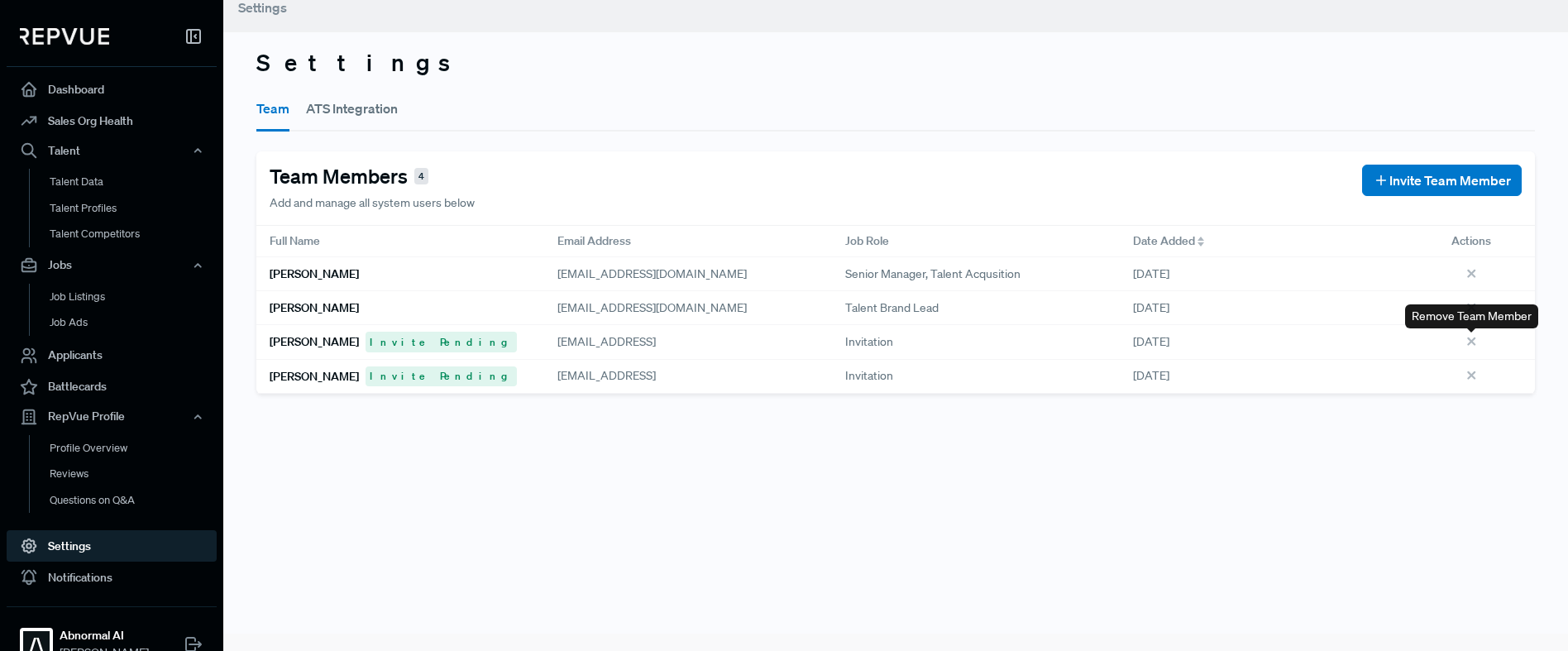
click at [1473, 342] on icon at bounding box center [1474, 344] width 18 height 18
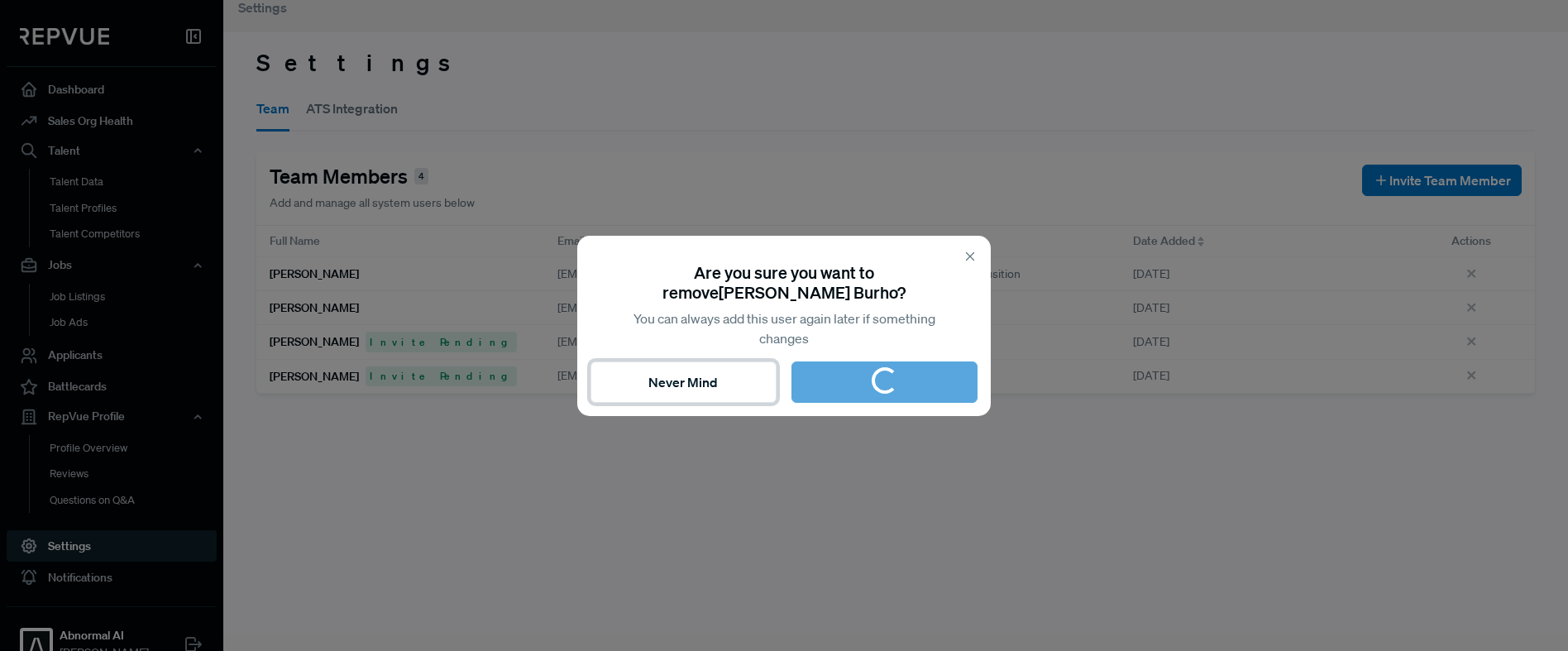
click at [729, 386] on button "Never Mind" at bounding box center [684, 382] width 186 height 41
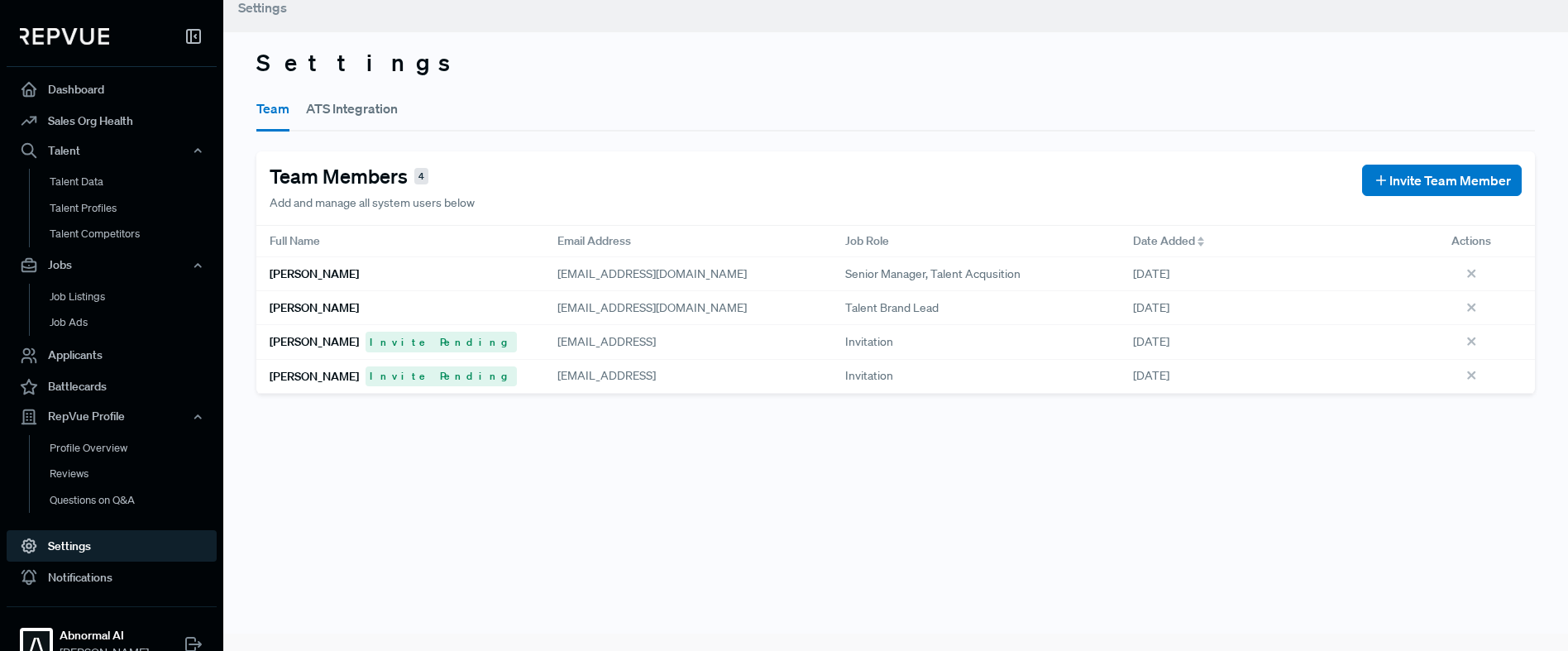
click at [330, 102] on button "ATS Integration" at bounding box center [352, 108] width 91 height 46
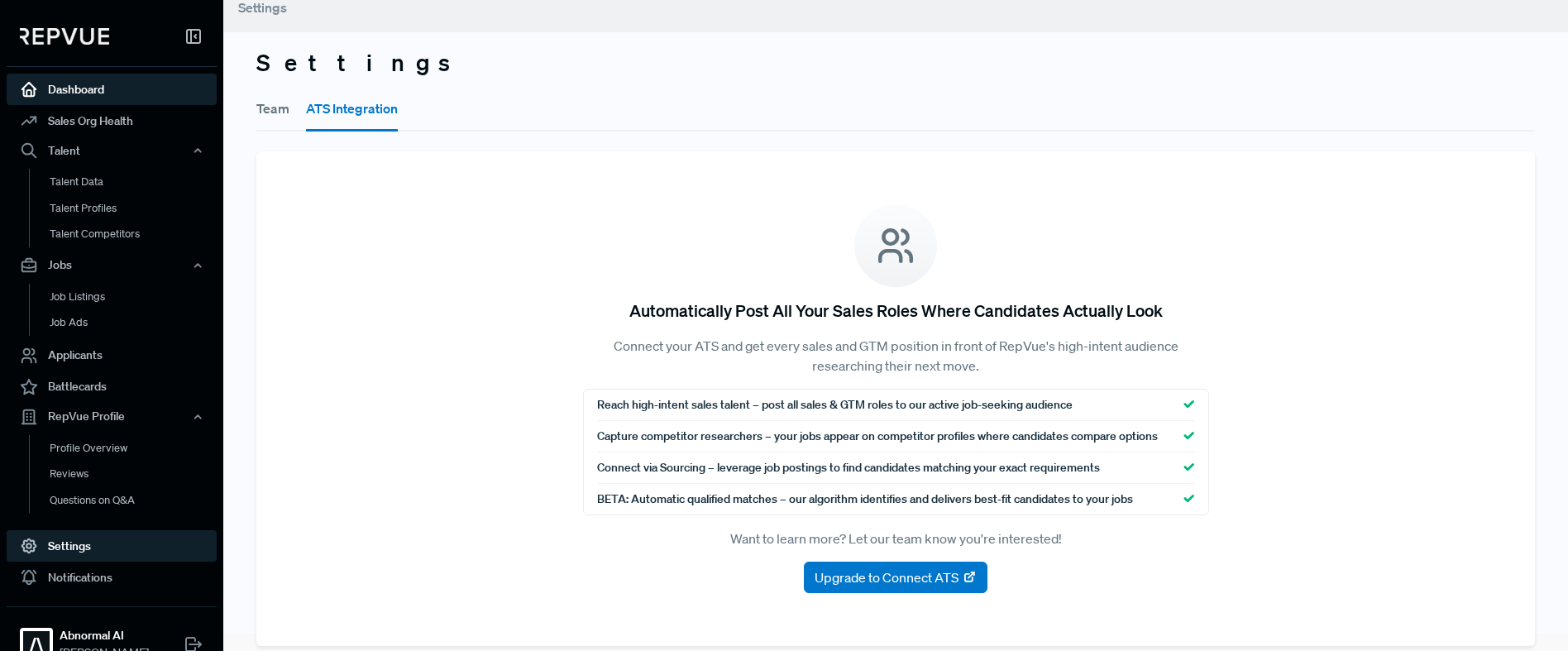
click at [86, 88] on link "Dashboard" at bounding box center [112, 89] width 210 height 31
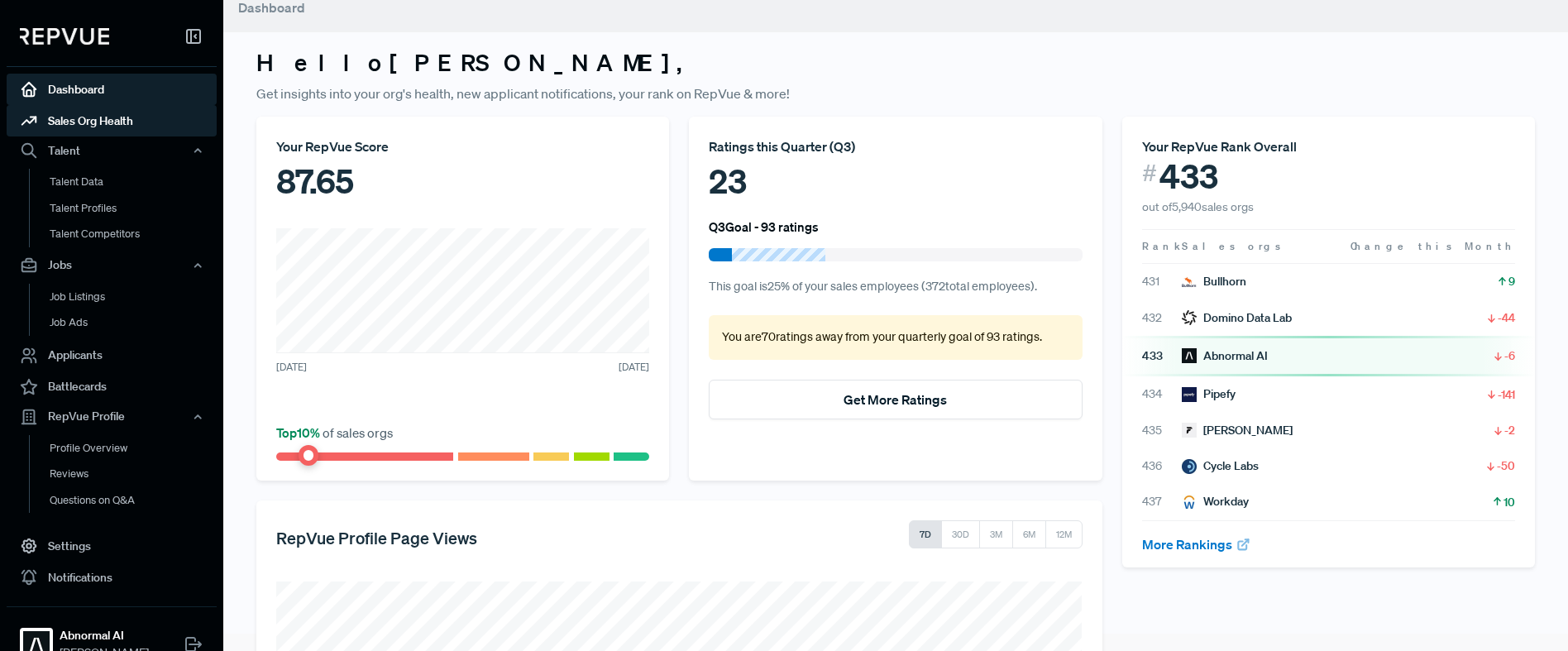
click at [86, 120] on link "Sales Org Health" at bounding box center [112, 120] width 210 height 31
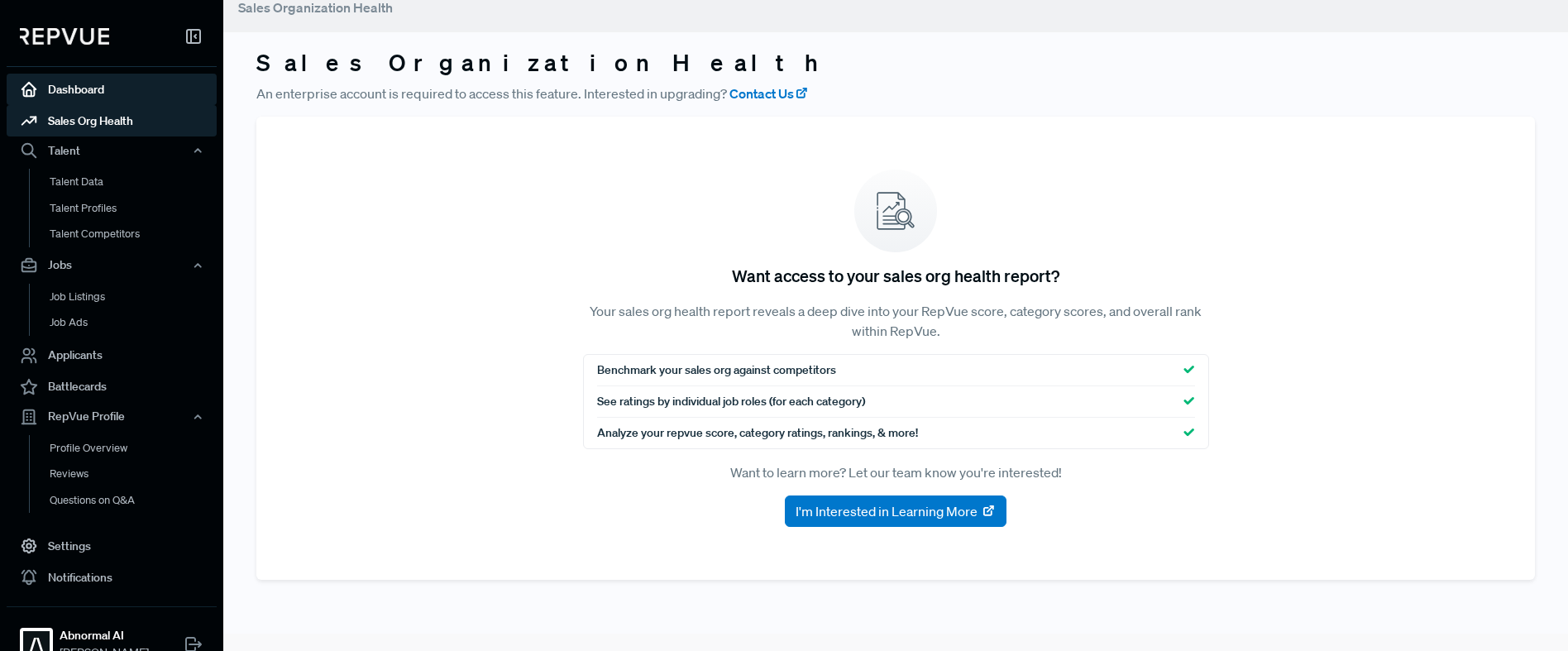
click at [84, 86] on link "Dashboard" at bounding box center [112, 89] width 210 height 31
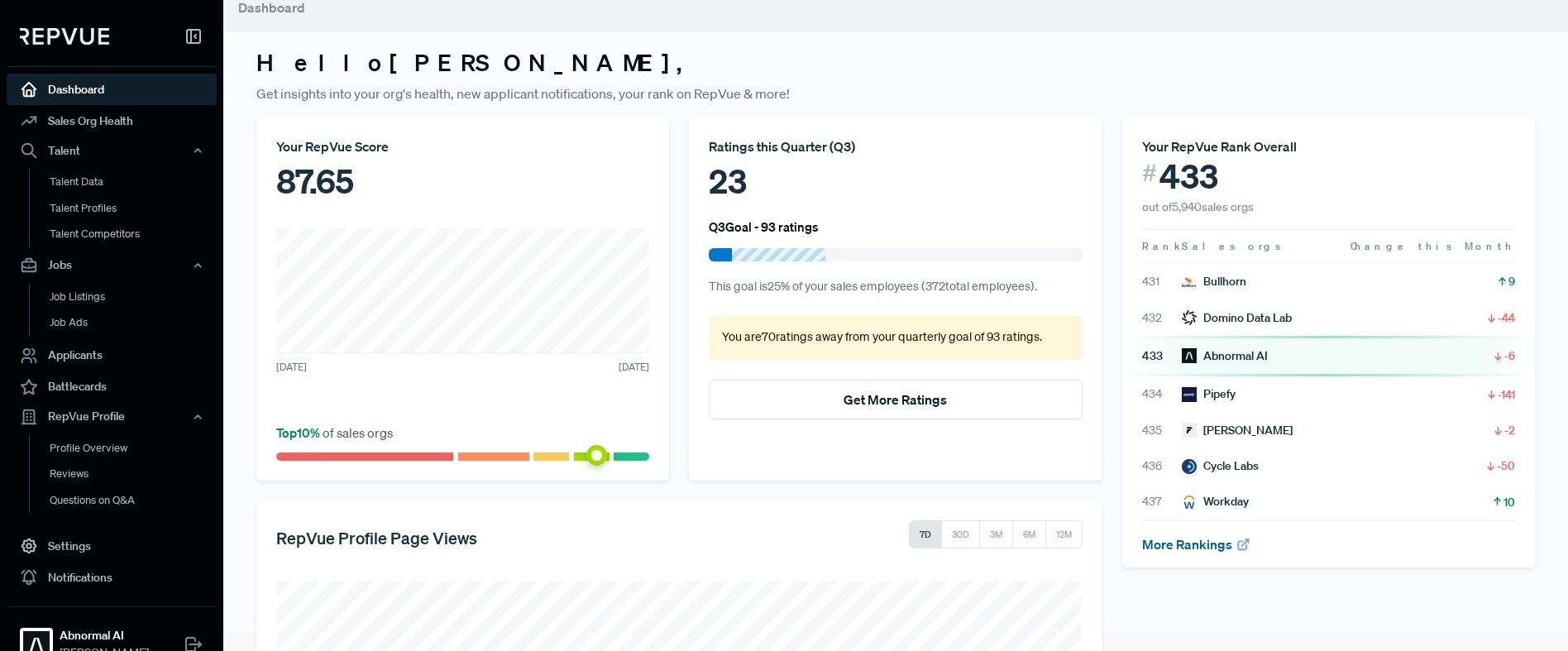
click at [1175, 540] on link "More Rankings" at bounding box center [1197, 545] width 109 height 17
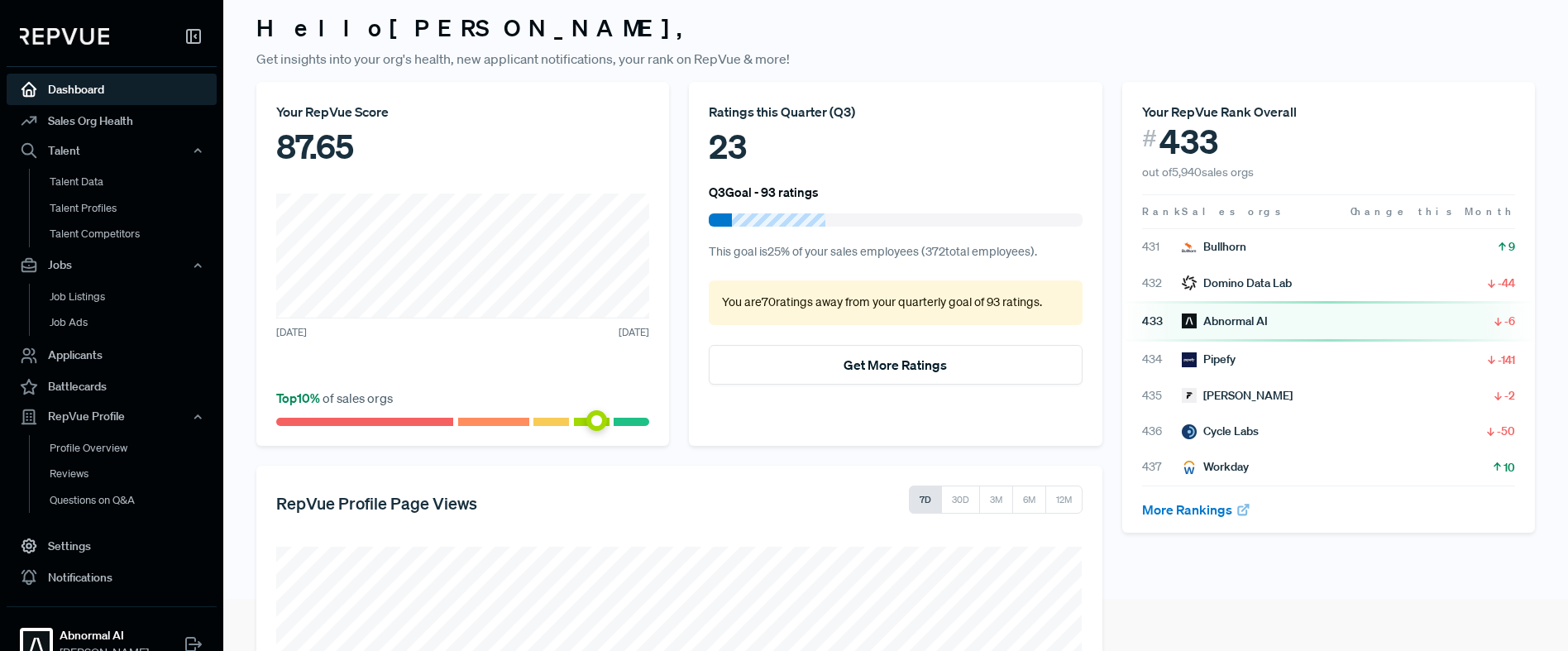
scroll to position [13, 0]
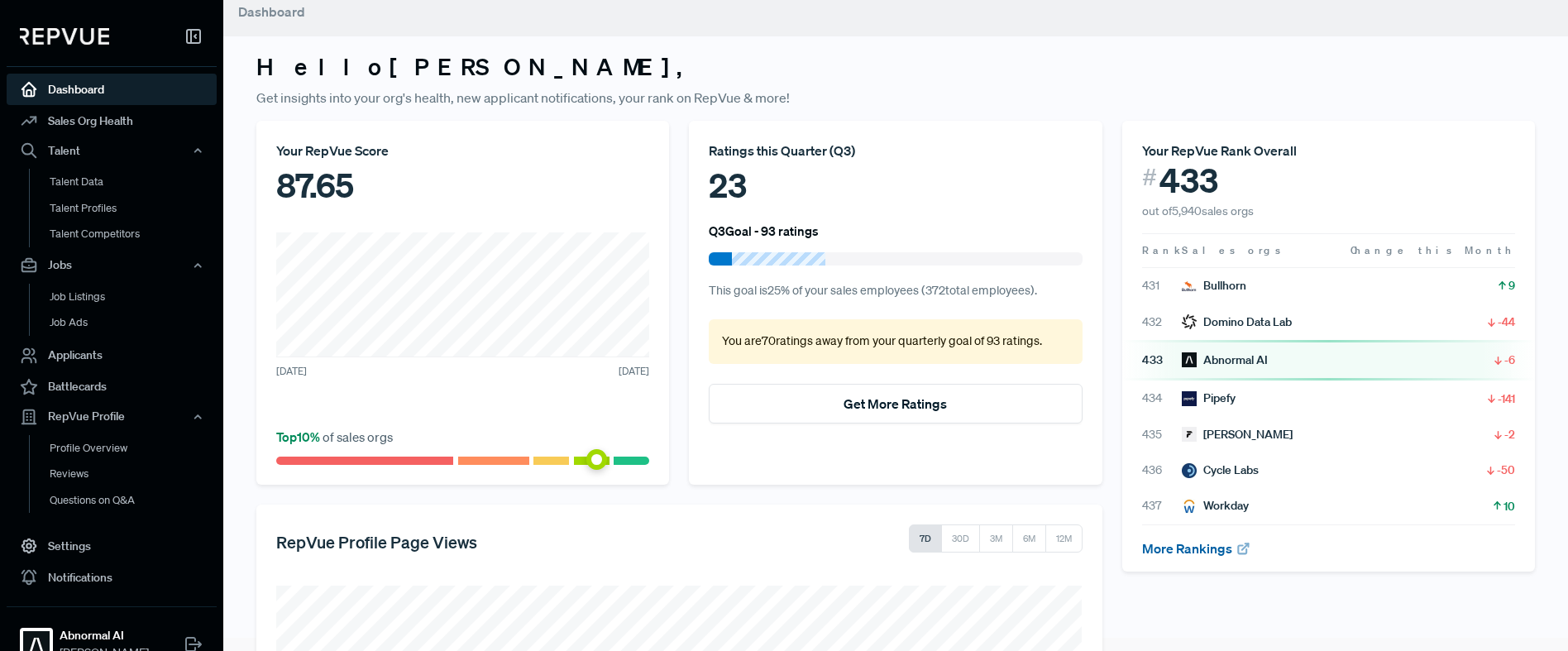
click at [1200, 544] on link "More Rankings" at bounding box center [1197, 549] width 109 height 17
click at [1193, 551] on link "More Rankings" at bounding box center [1197, 549] width 109 height 17
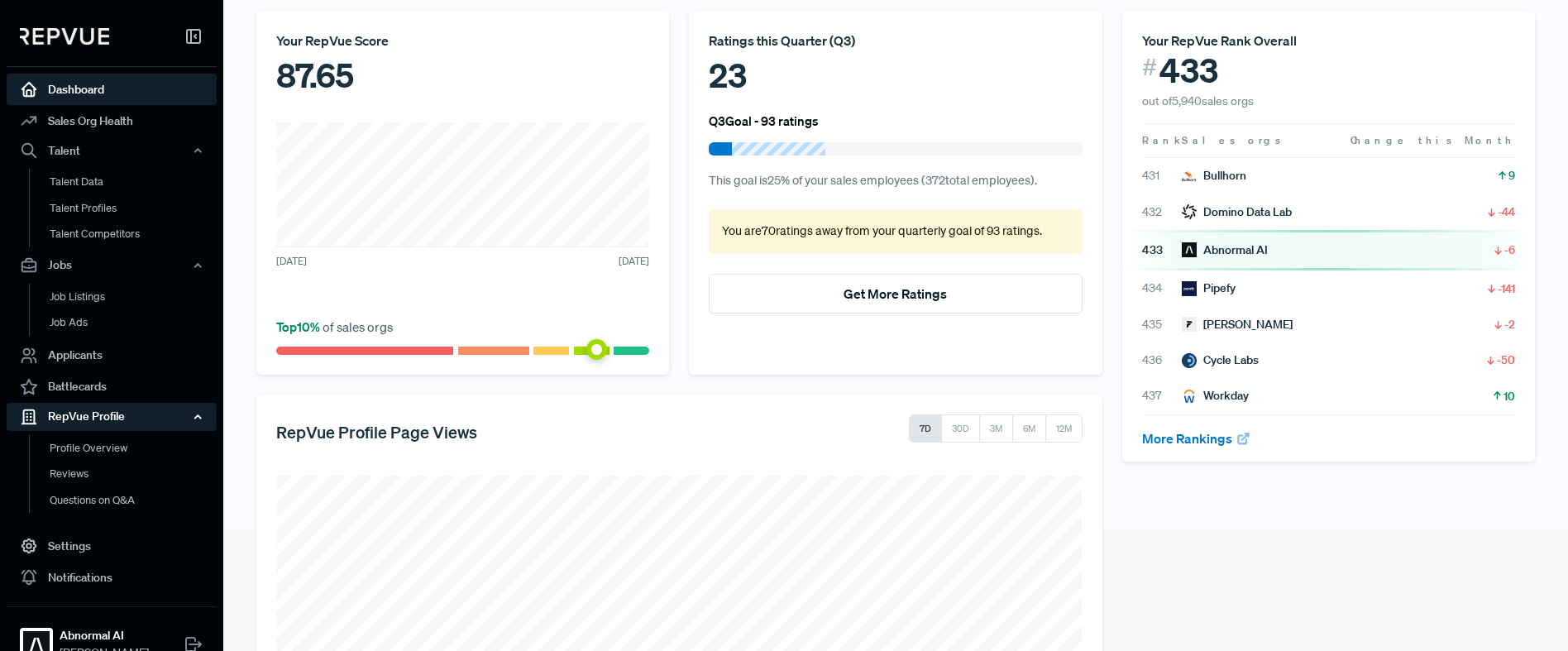
scroll to position [129, 0]
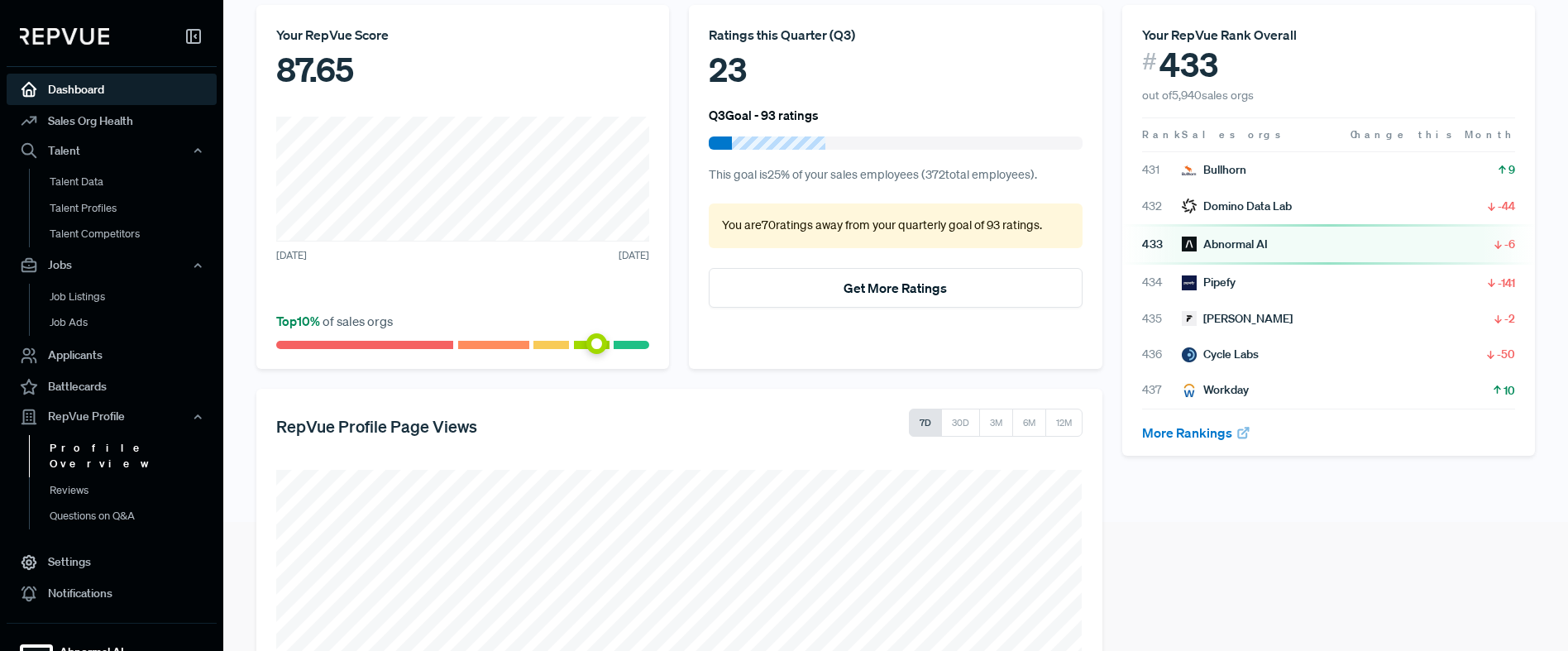
click at [101, 452] on link "Profile Overview" at bounding box center [133, 456] width 210 height 42
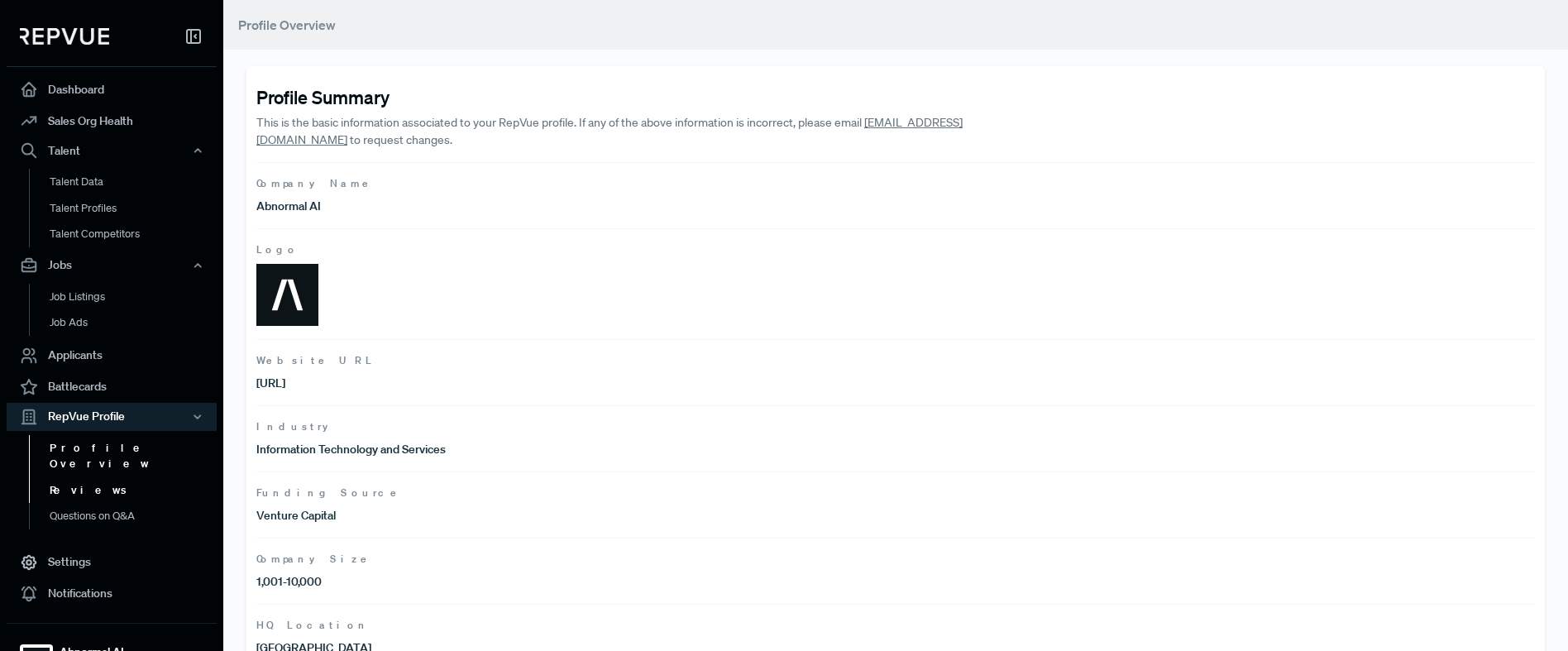
click at [72, 482] on link "Reviews" at bounding box center [133, 491] width 210 height 27
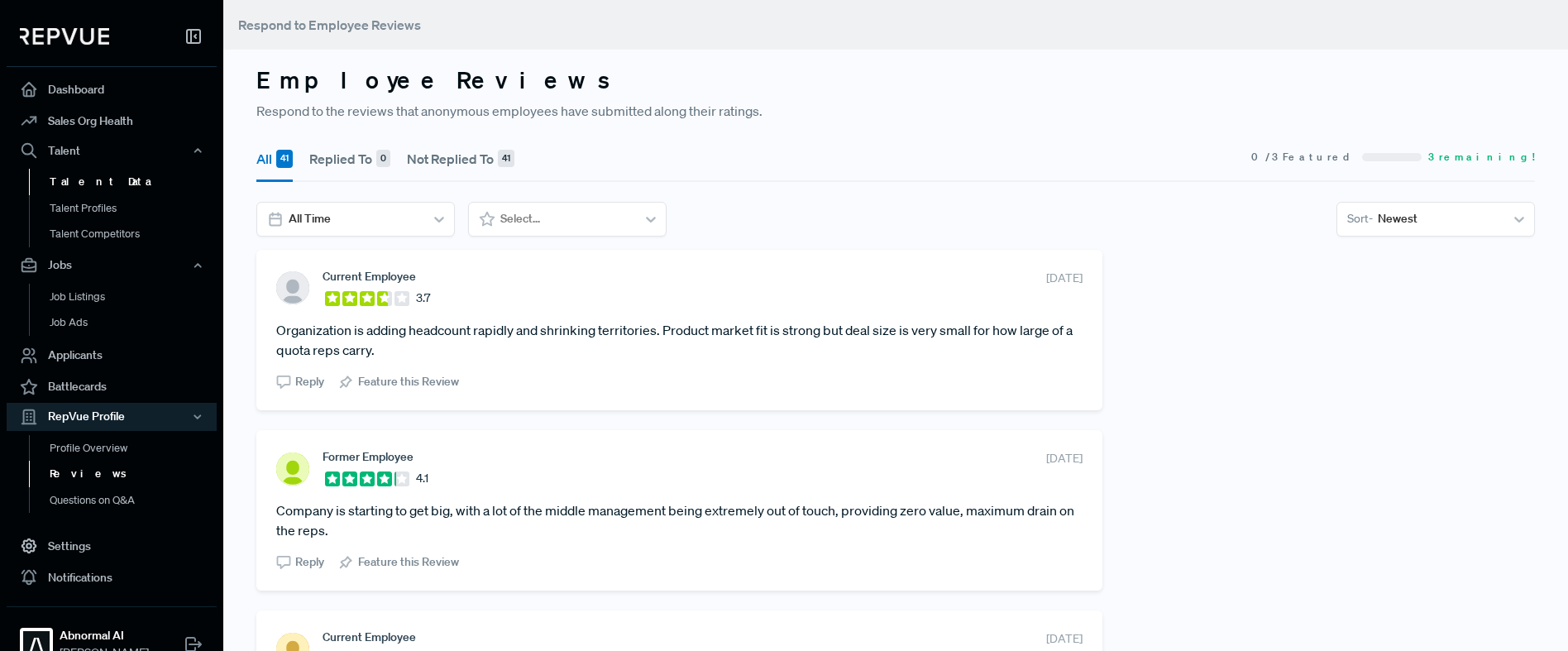
click at [91, 184] on link "Talent Data" at bounding box center [133, 182] width 210 height 27
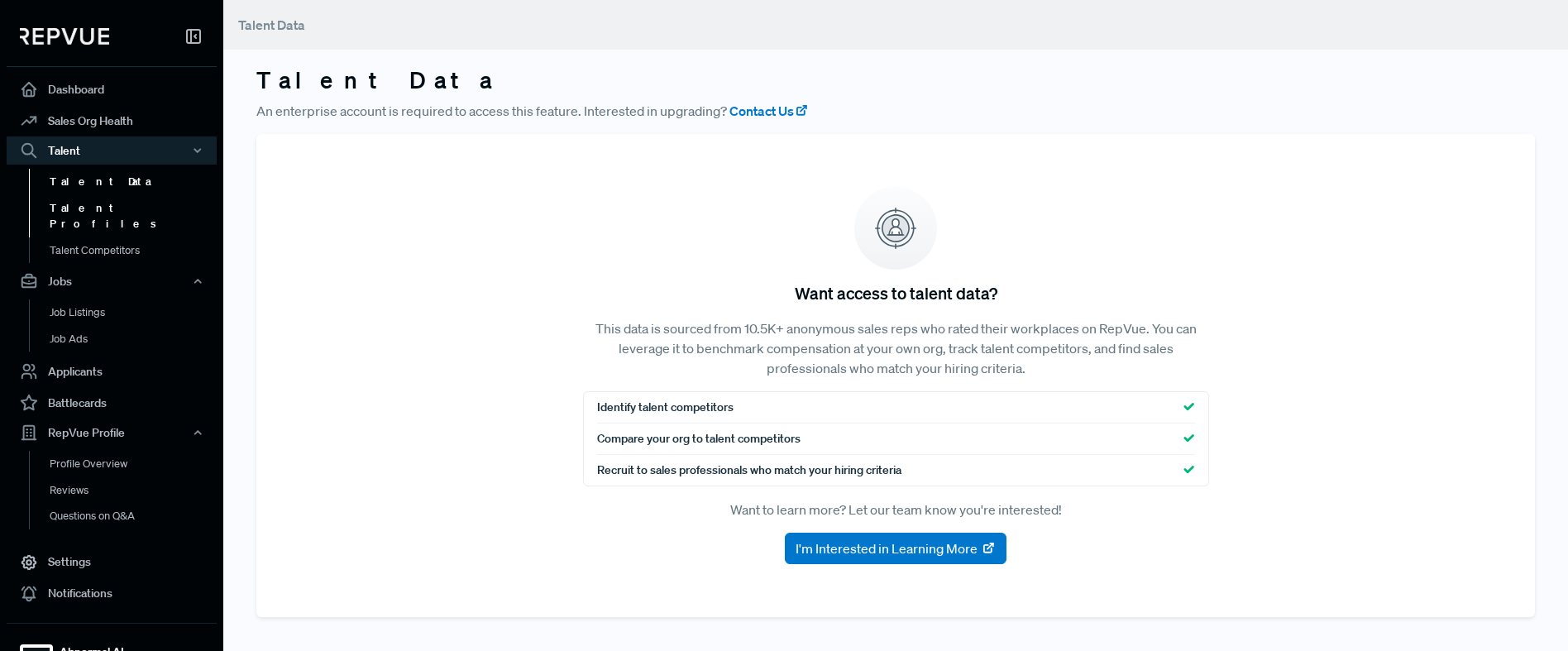
click at [84, 207] on link "Talent Profiles" at bounding box center [133, 217] width 210 height 42
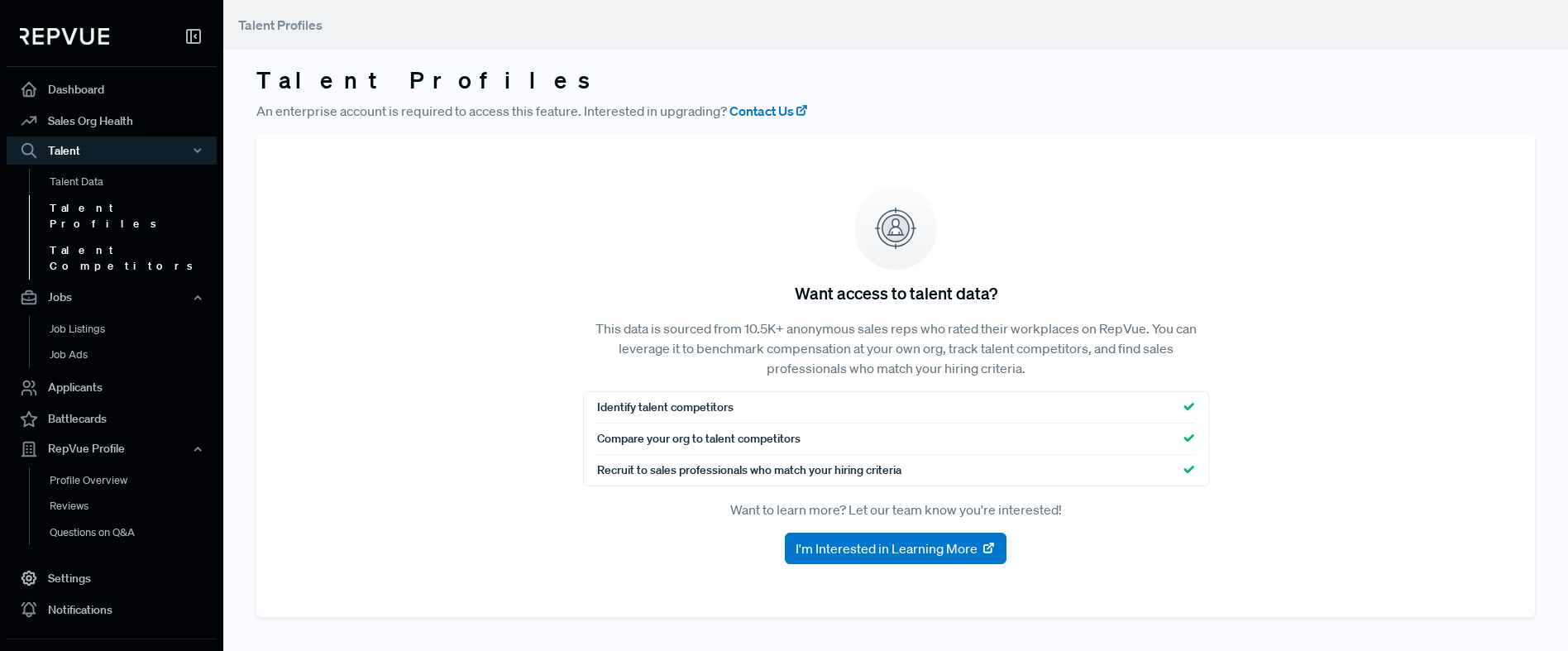
click at [84, 239] on link "Talent Competitors" at bounding box center [133, 259] width 210 height 42
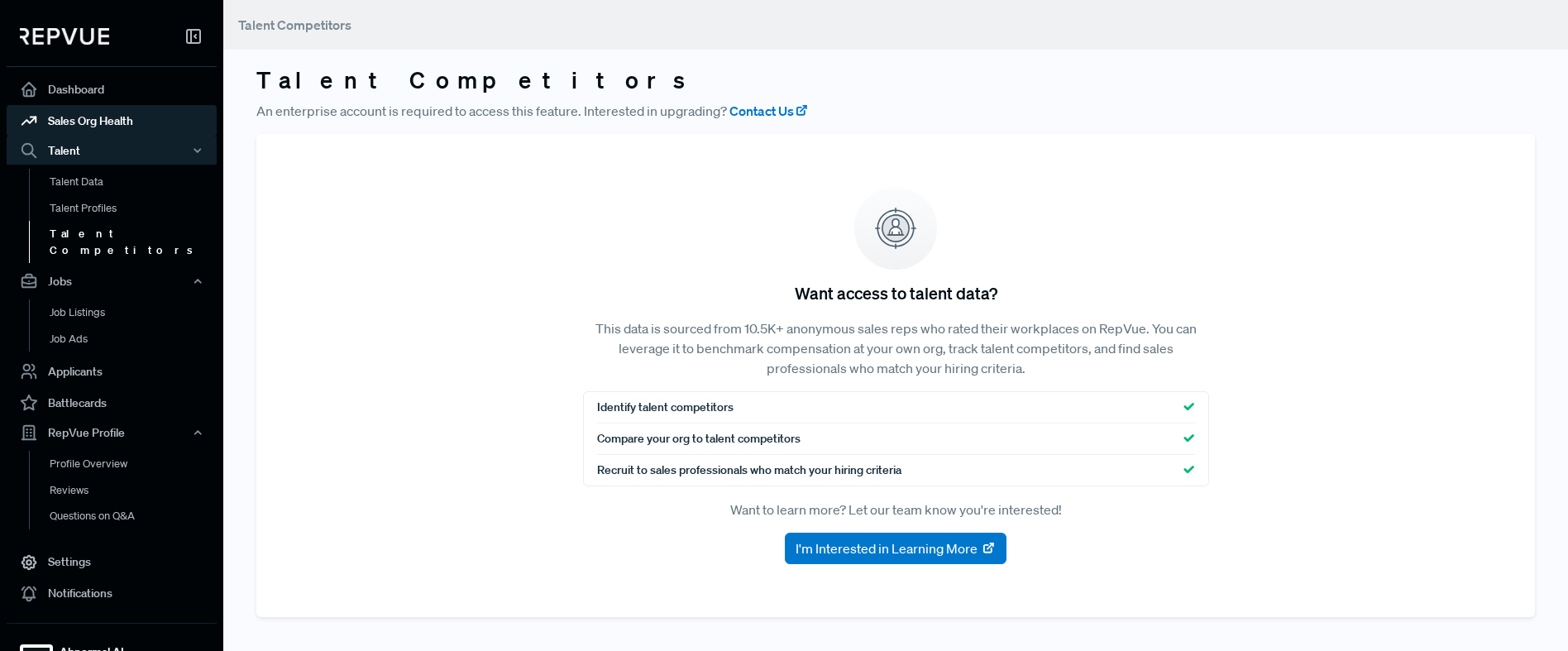
click at [95, 132] on link "Sales Org Health" at bounding box center [112, 120] width 210 height 31
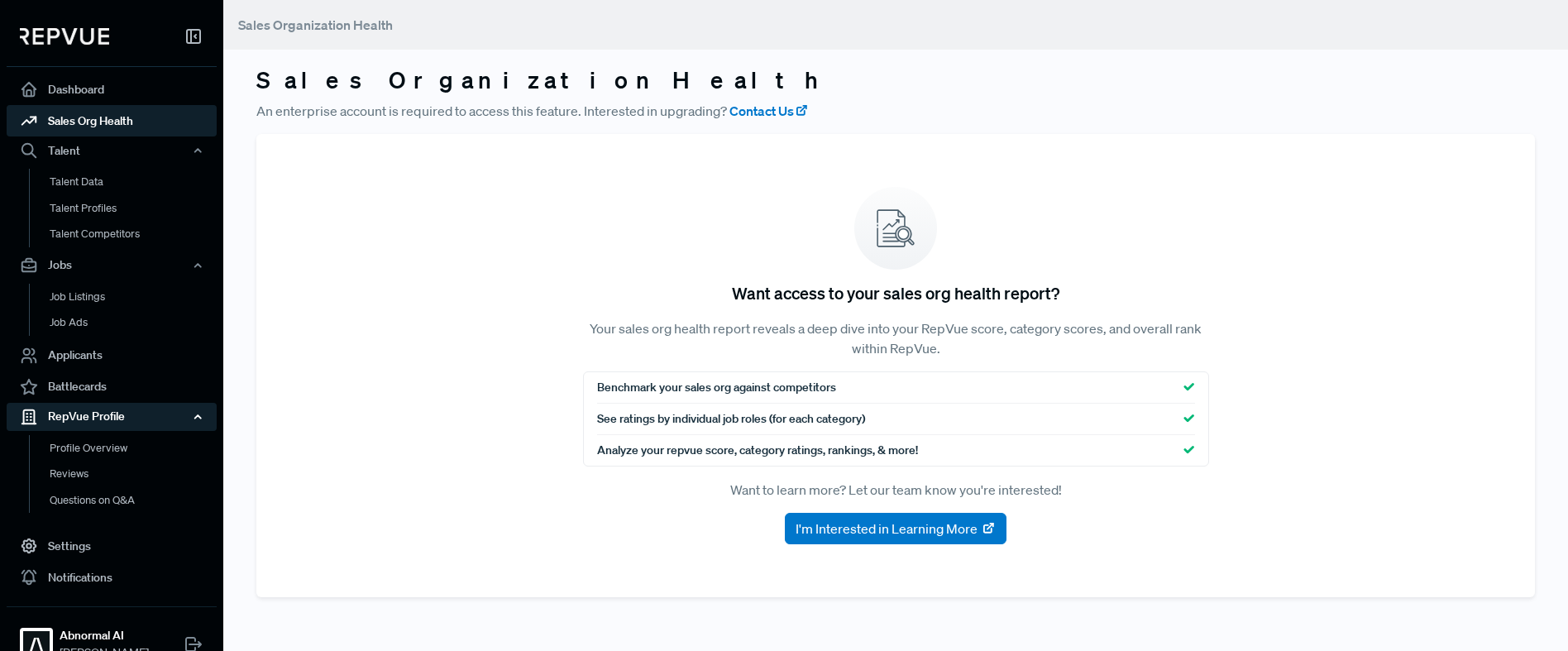
click at [82, 423] on div "RepVue Profile" at bounding box center [112, 417] width 210 height 29
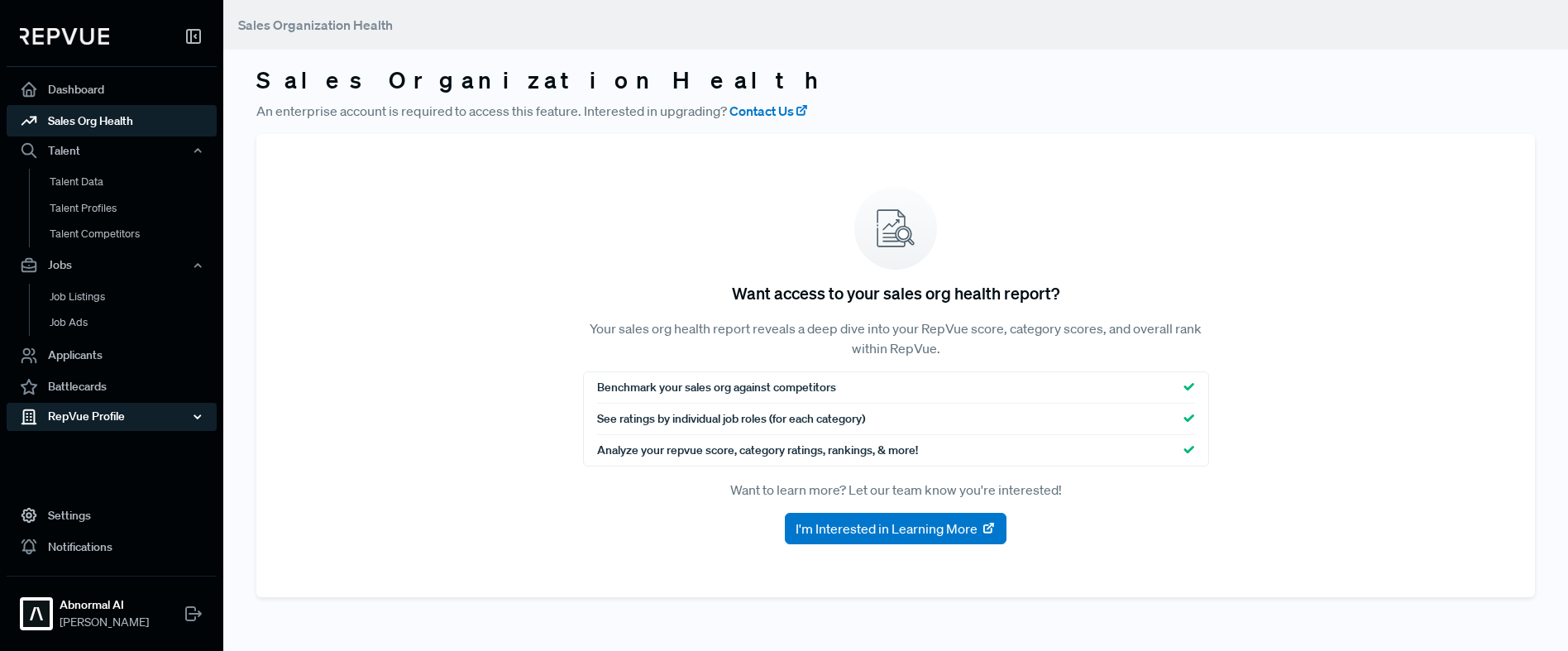
click at [85, 422] on div "RepVue Profile" at bounding box center [112, 417] width 210 height 29
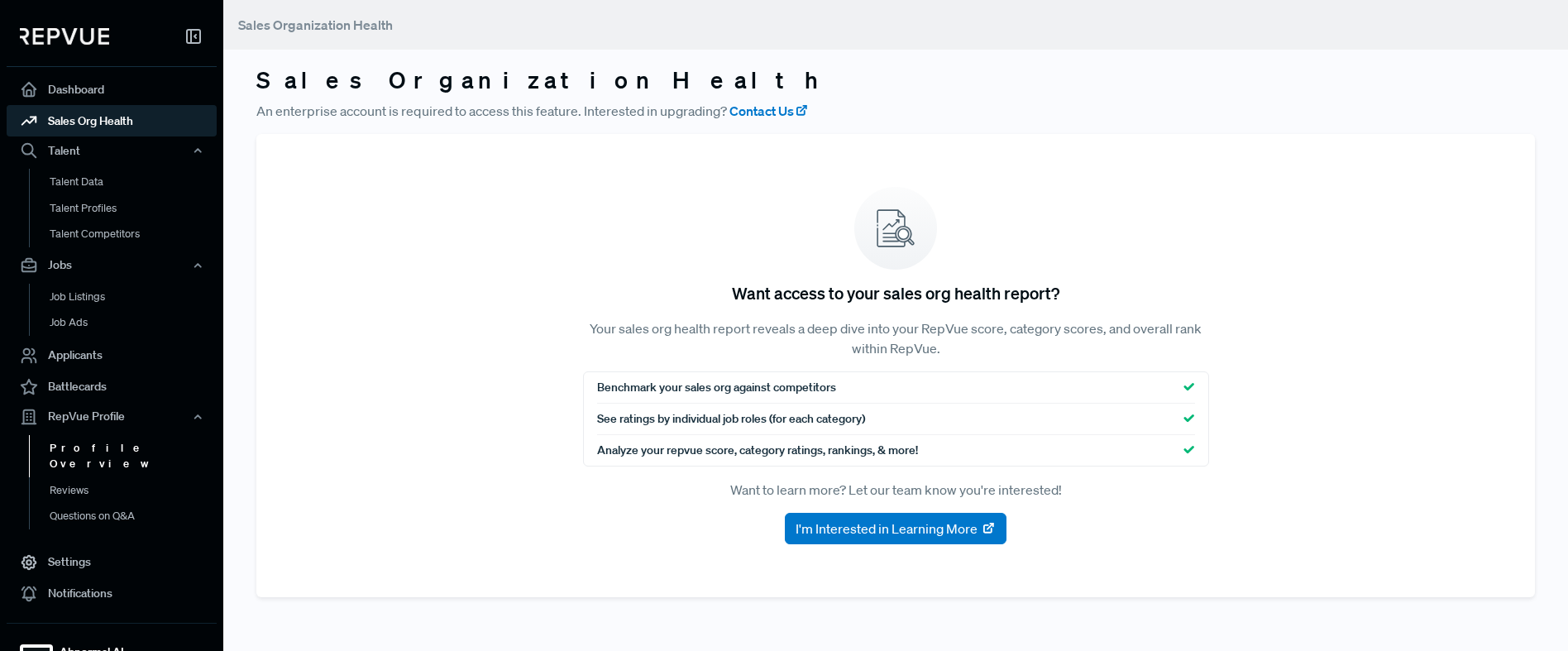
click at [85, 449] on link "Profile Overview" at bounding box center [133, 456] width 210 height 42
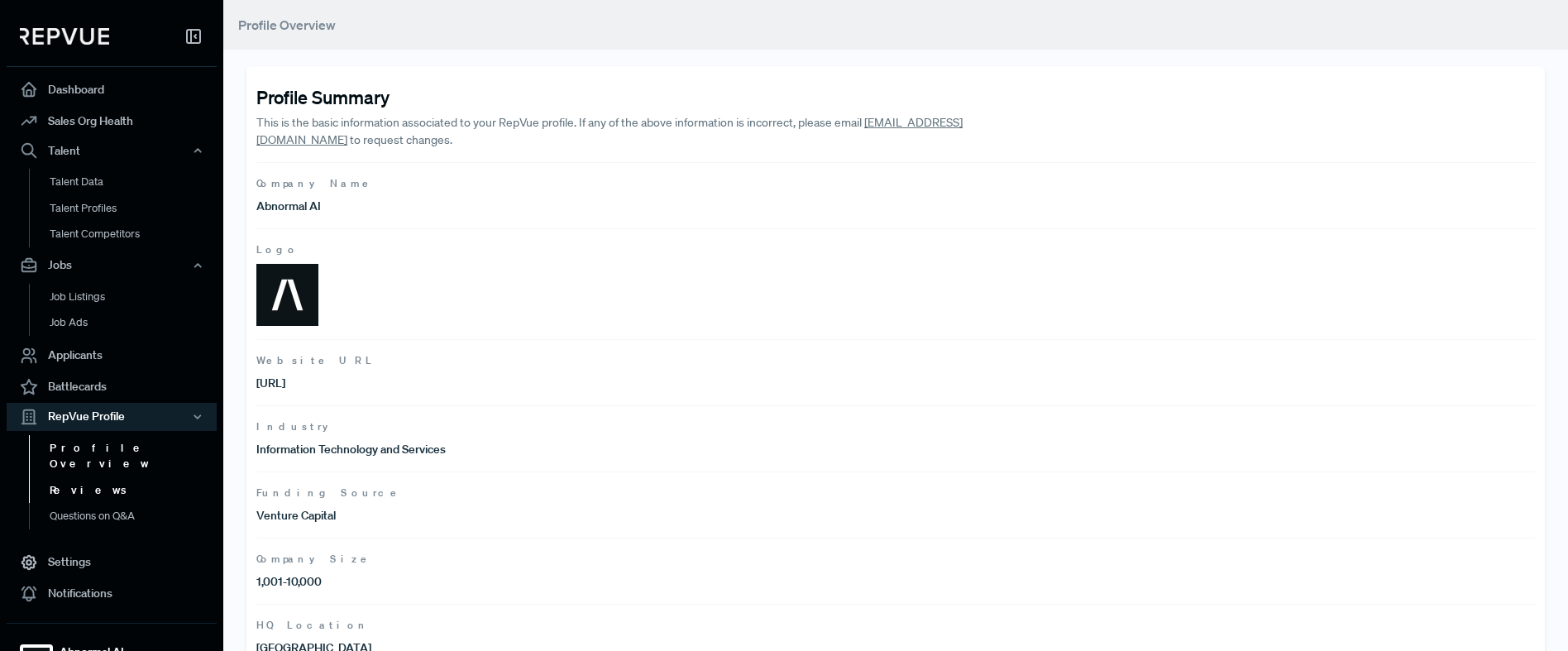
click at [86, 478] on link "Reviews" at bounding box center [133, 491] width 210 height 27
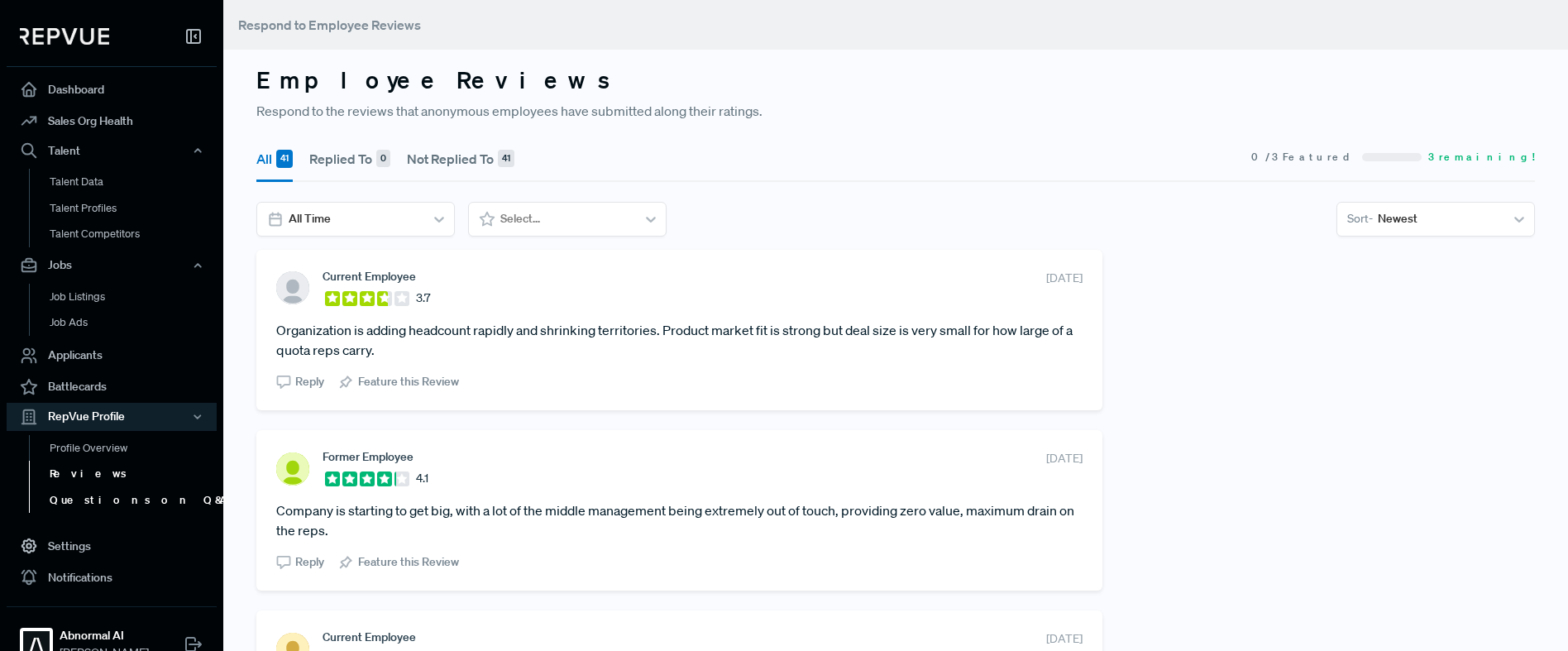
click at [101, 501] on link "Questions on Q&A" at bounding box center [133, 501] width 210 height 27
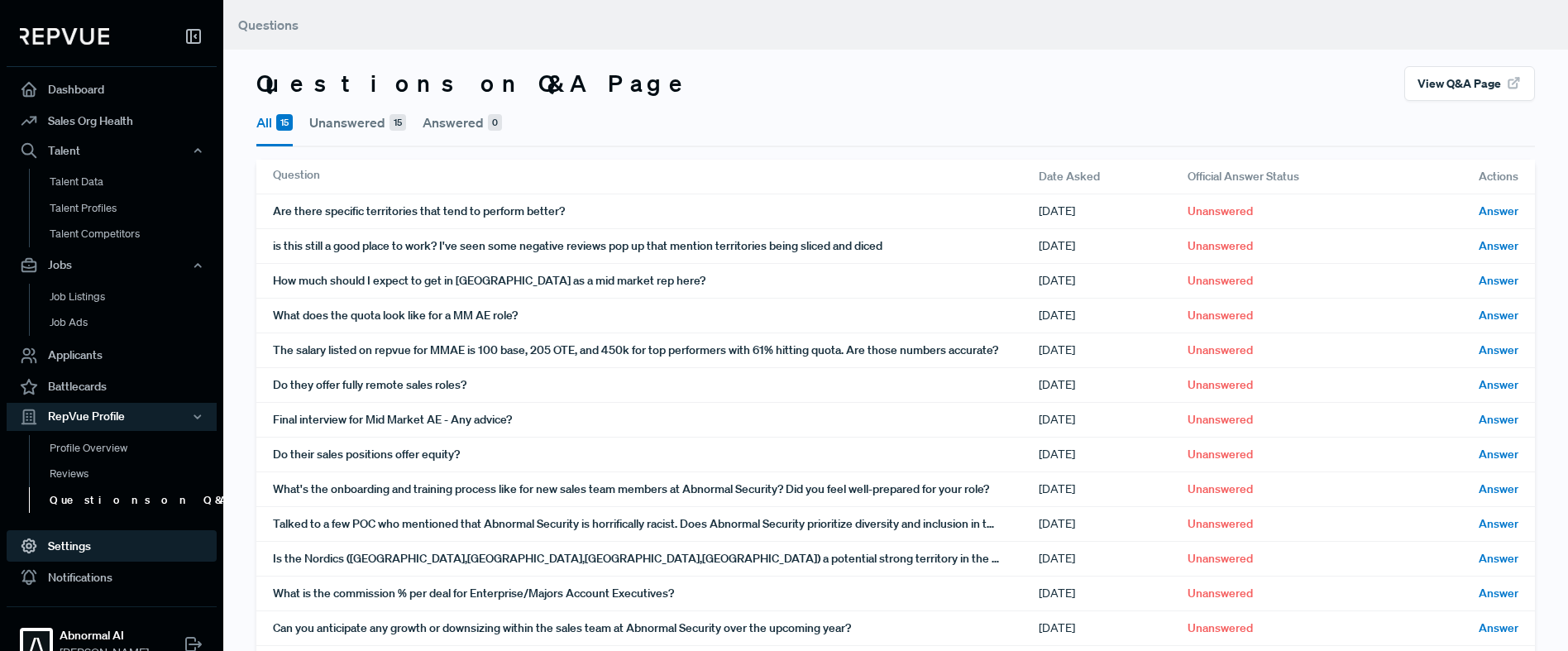
click at [74, 545] on link "Settings" at bounding box center [112, 546] width 210 height 31
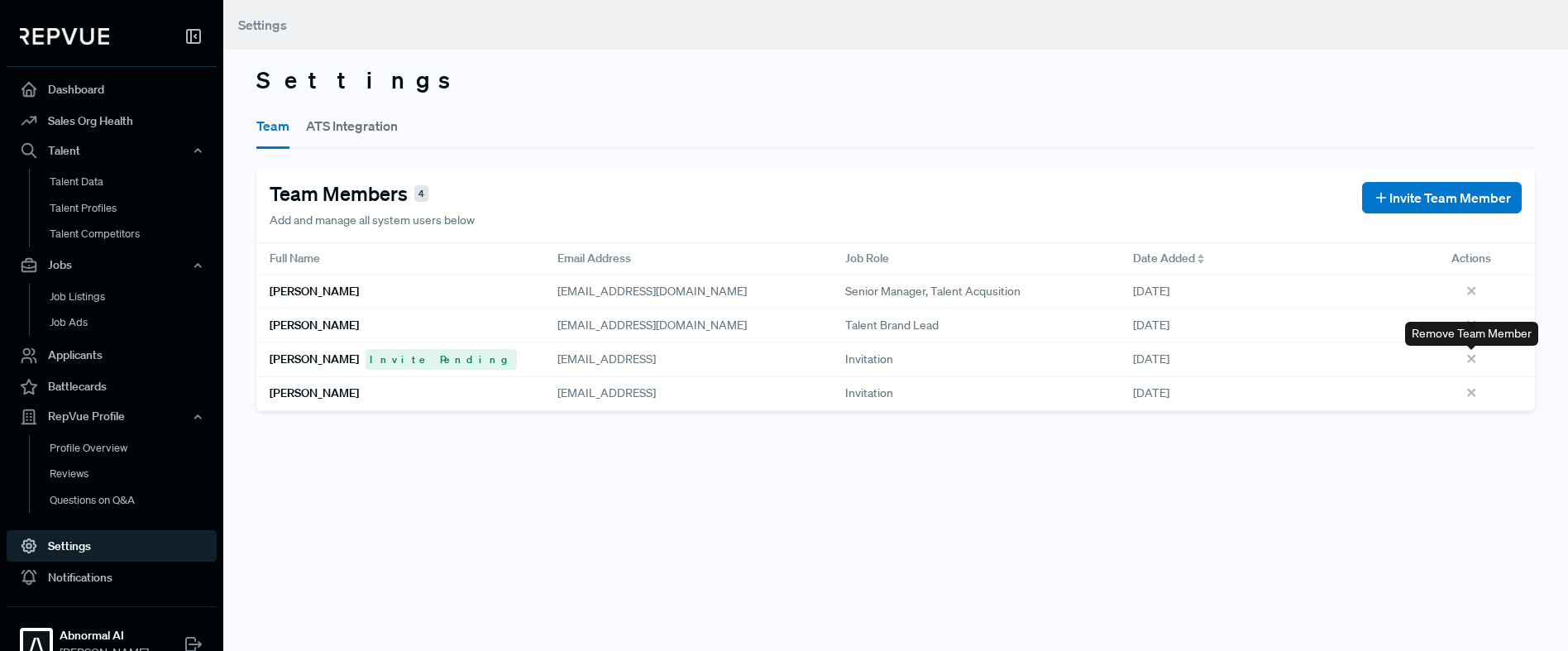
click at [1471, 361] on icon at bounding box center [1474, 362] width 18 height 18
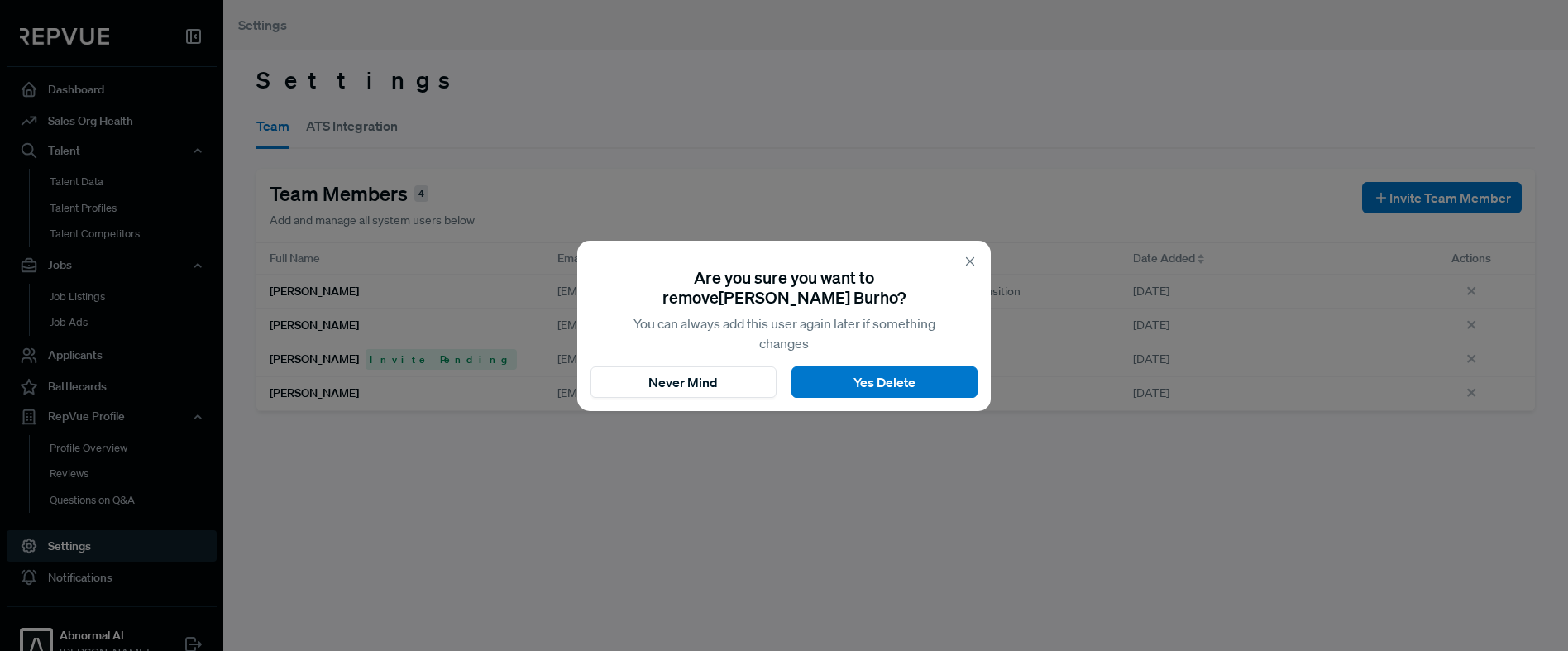
click at [839, 382] on button "Yes Delete" at bounding box center [885, 382] width 186 height 31
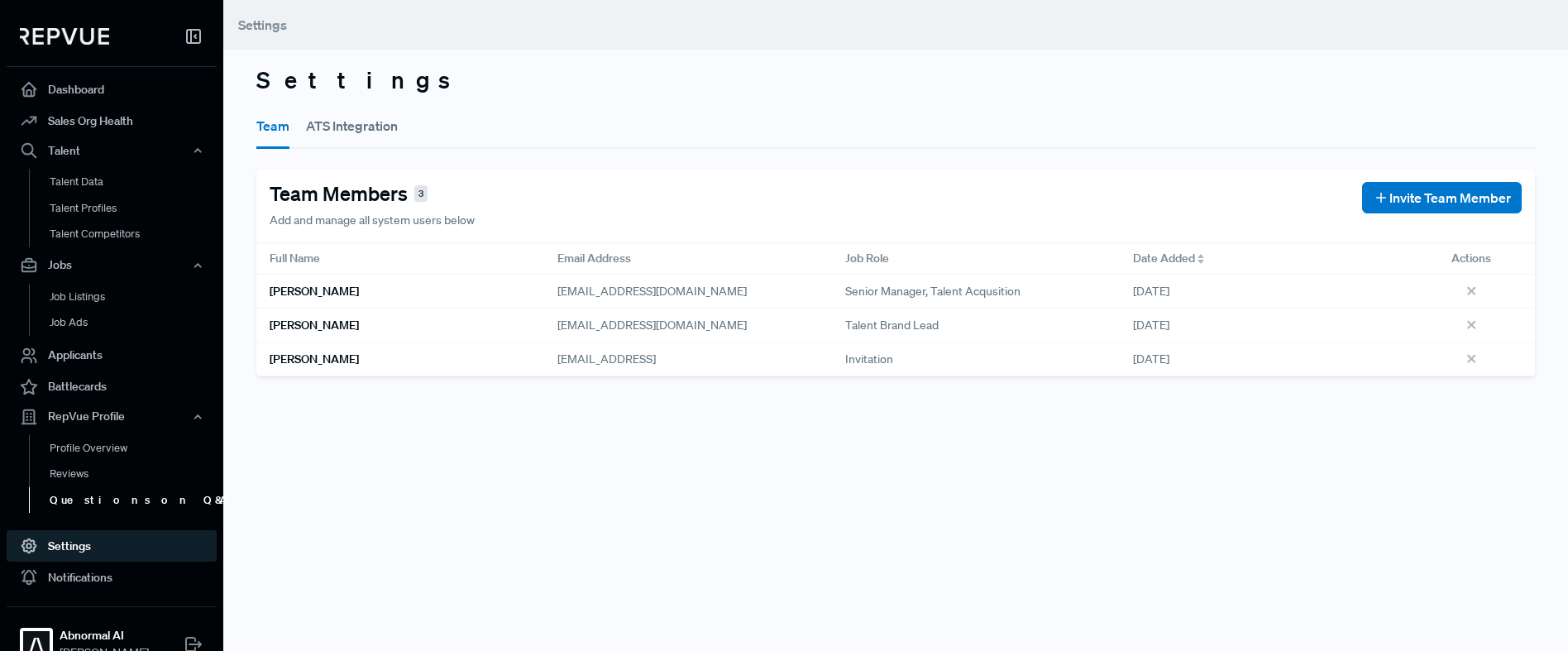
scroll to position [18, 0]
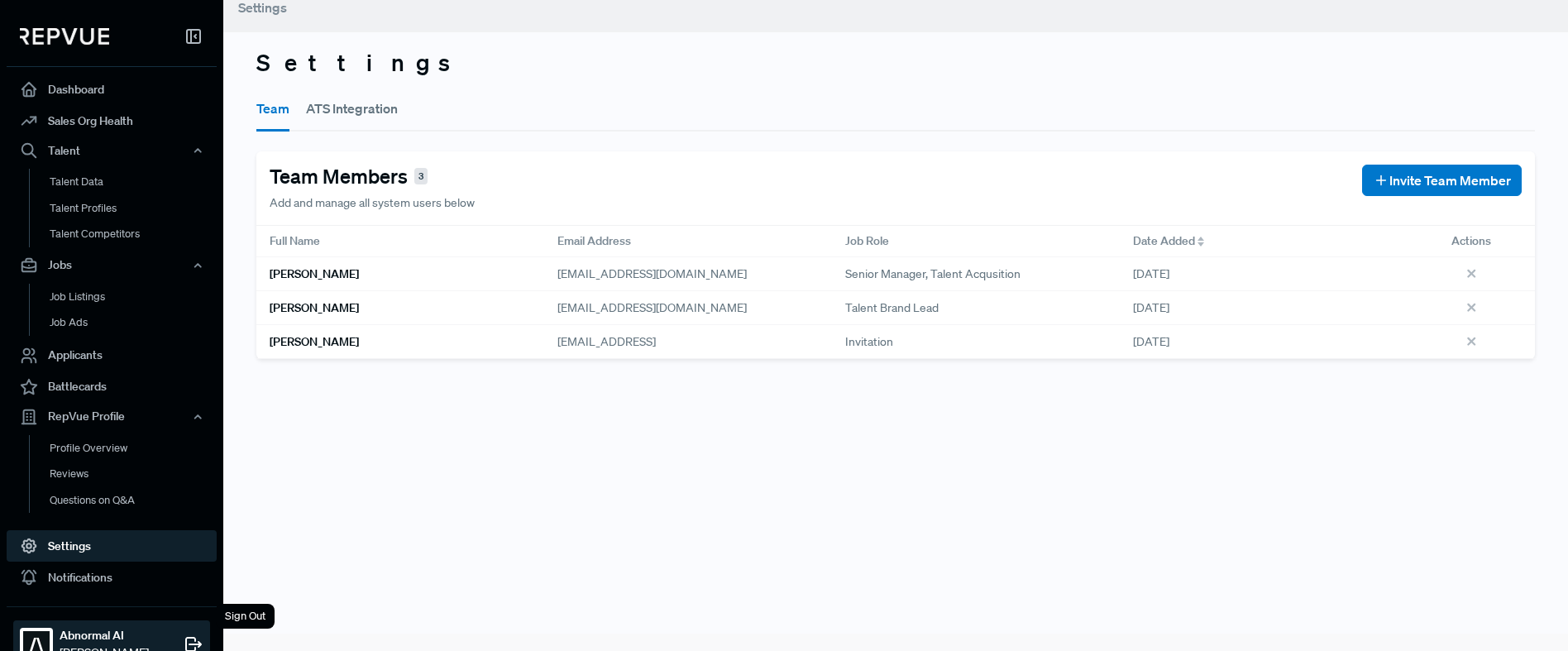
click at [94, 635] on strong "Abnormal AI" at bounding box center [104, 636] width 89 height 18
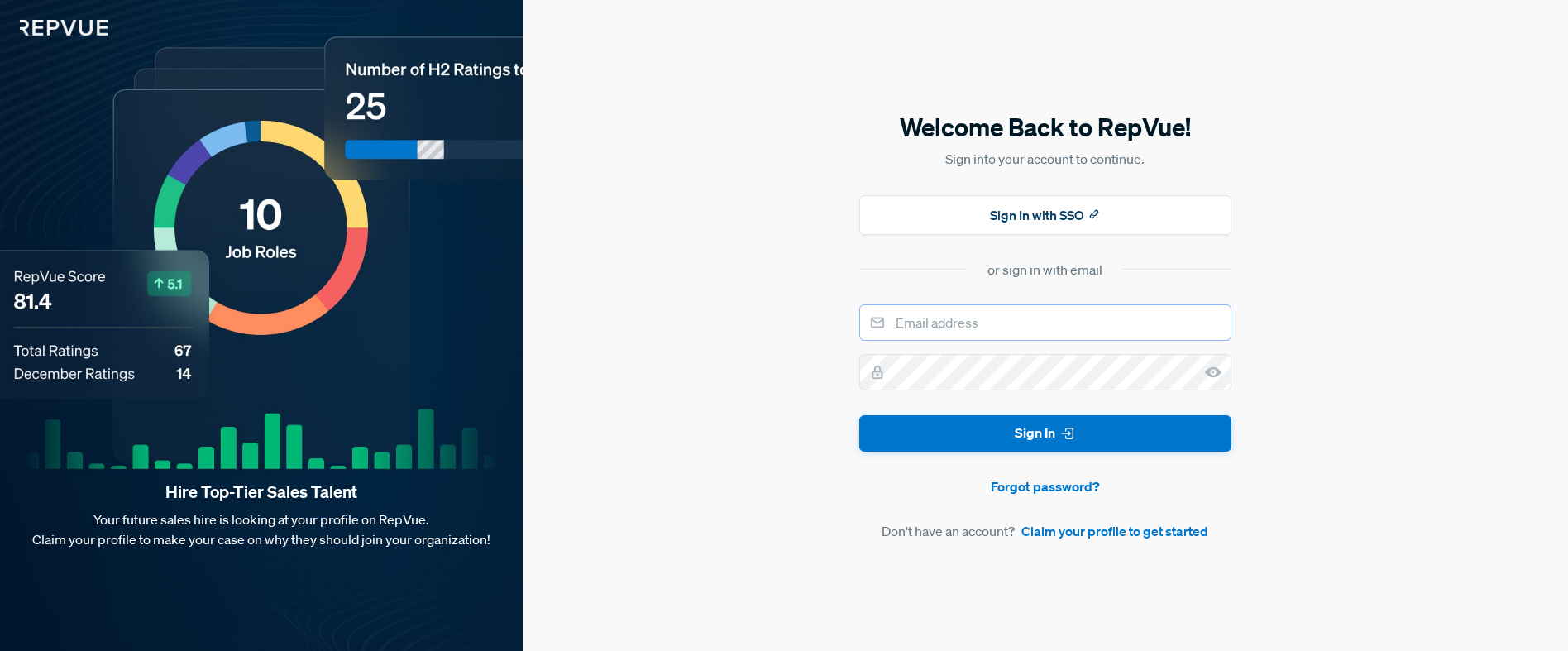
click at [967, 322] on input "email" at bounding box center [1045, 323] width 372 height 36
type input "[EMAIL_ADDRESS][DOMAIN_NAME]"
click at [860, 416] on button "Sign In" at bounding box center [1045, 434] width 372 height 37
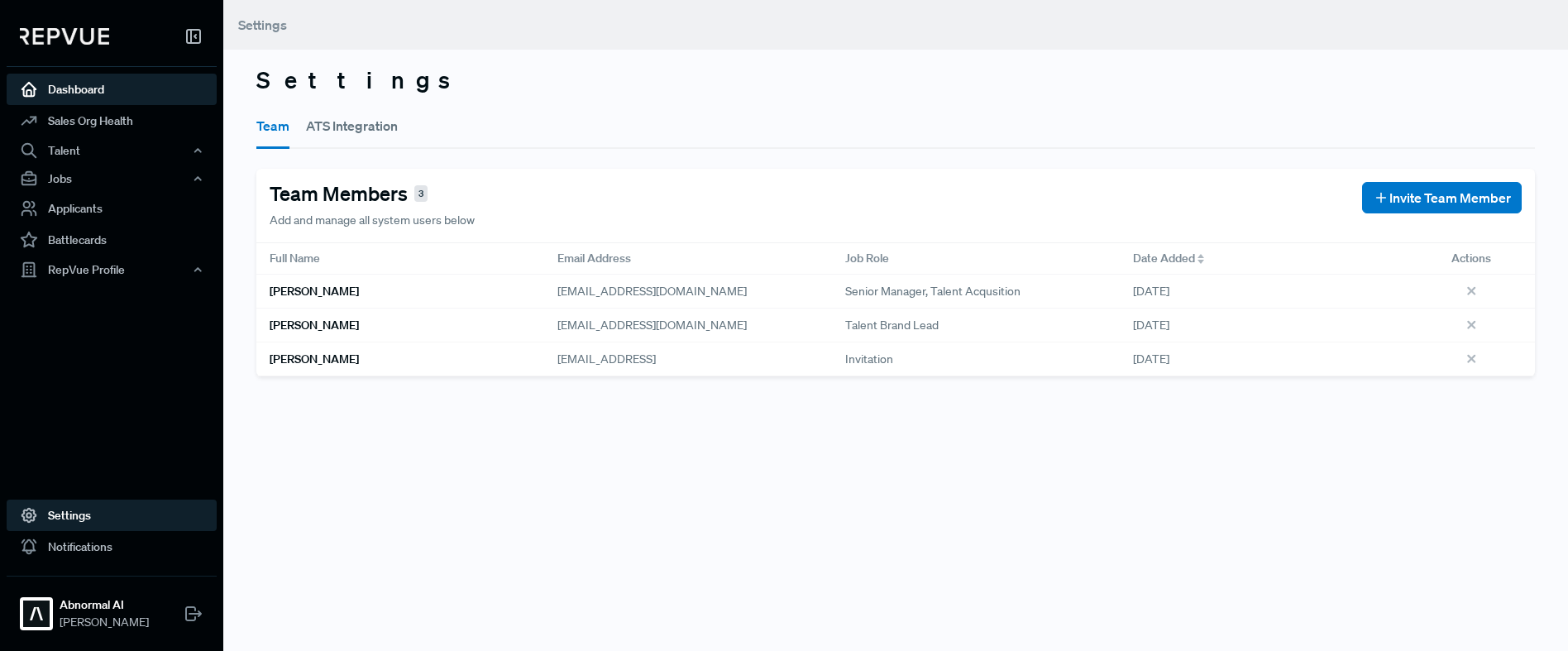
click at [90, 87] on link "Dashboard" at bounding box center [112, 89] width 210 height 31
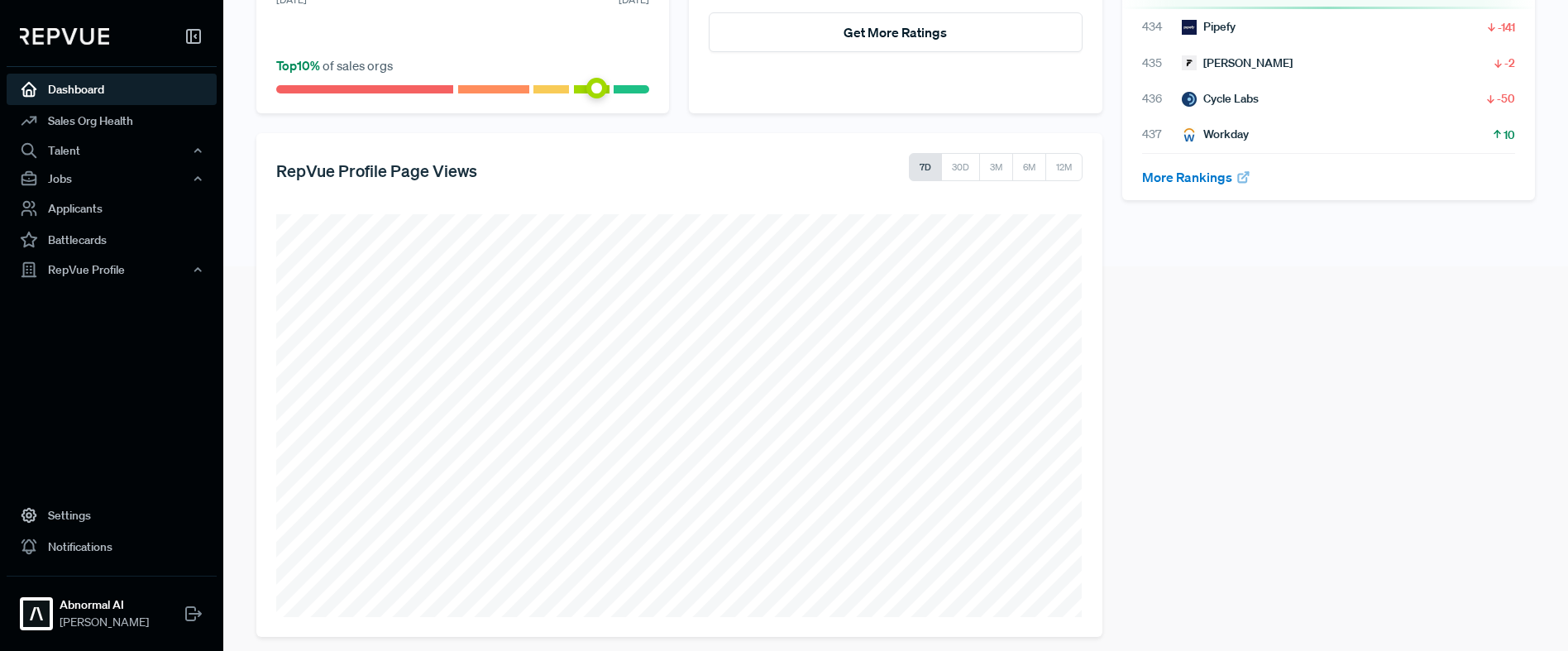
scroll to position [387, 0]
click at [954, 168] on button "30D" at bounding box center [960, 165] width 39 height 29
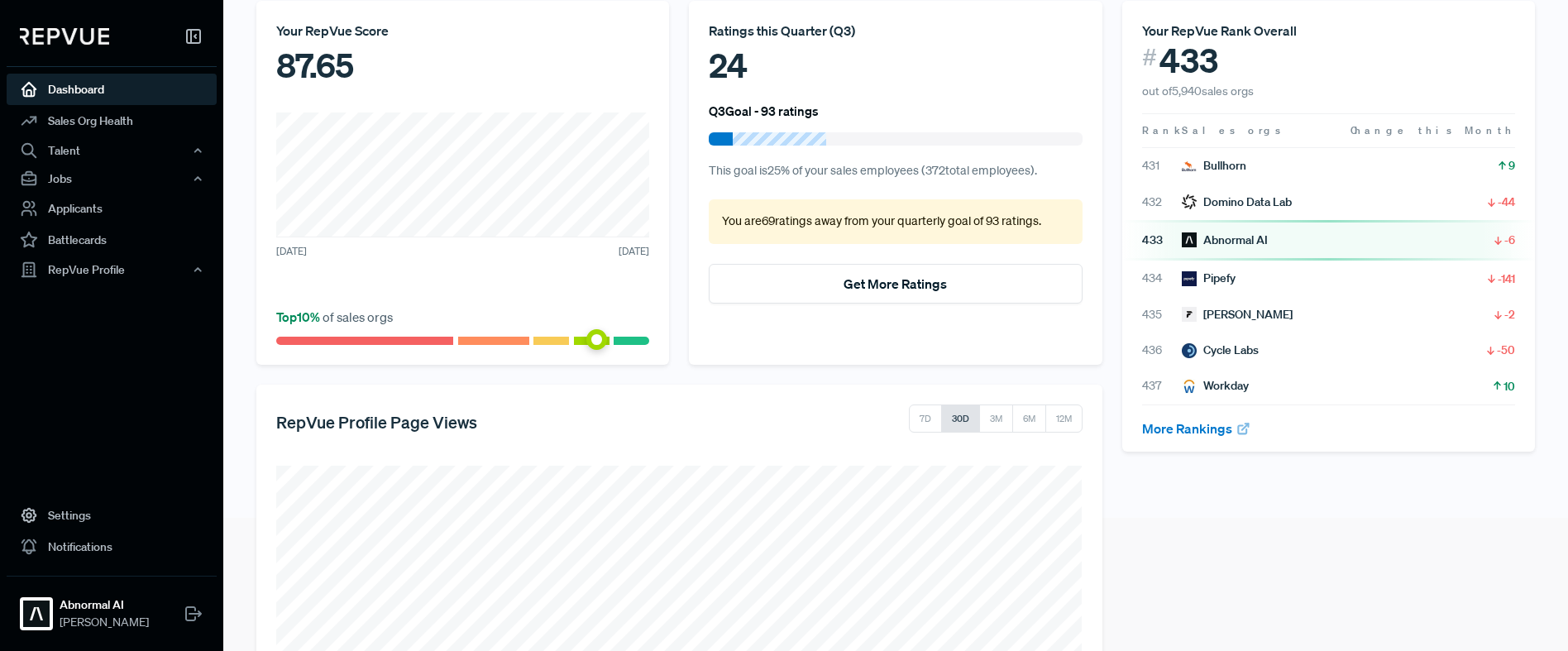
scroll to position [0, 0]
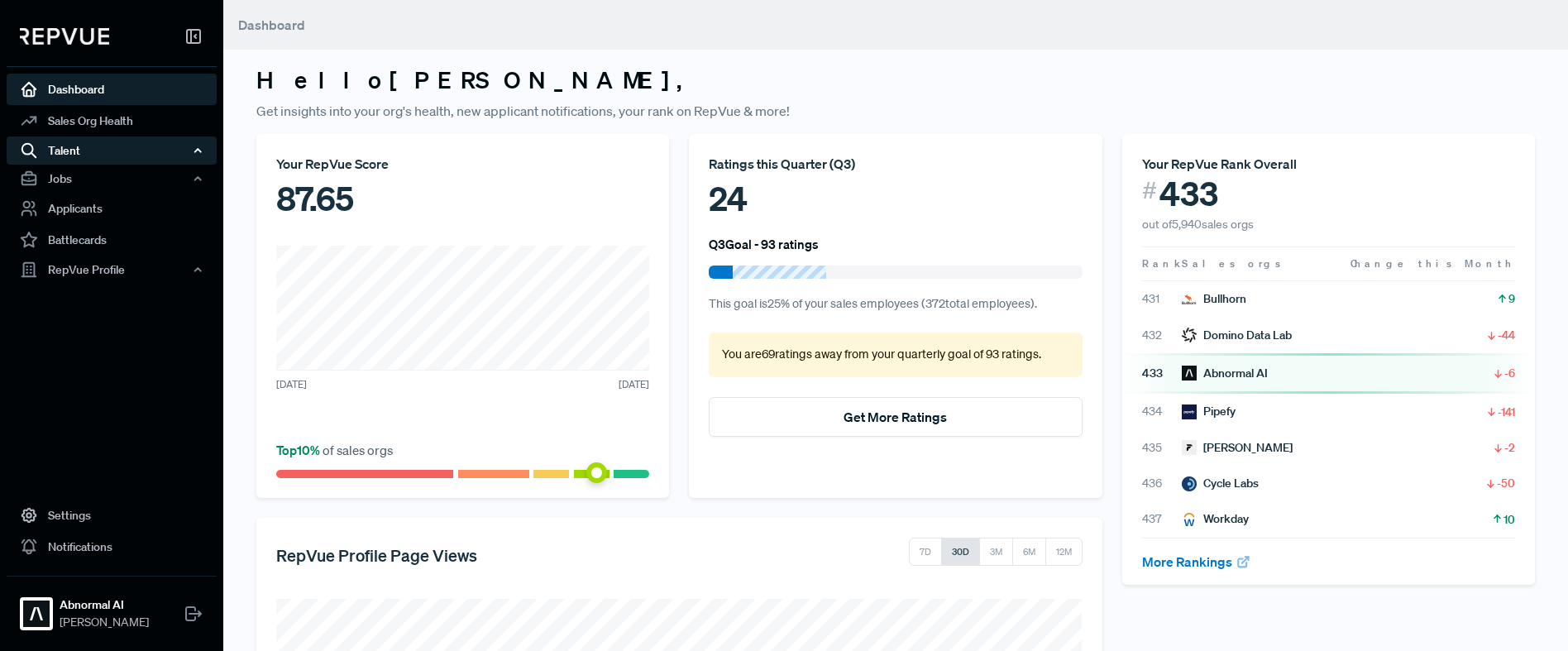
click at [68, 150] on div "Talent" at bounding box center [112, 151] width 210 height 29
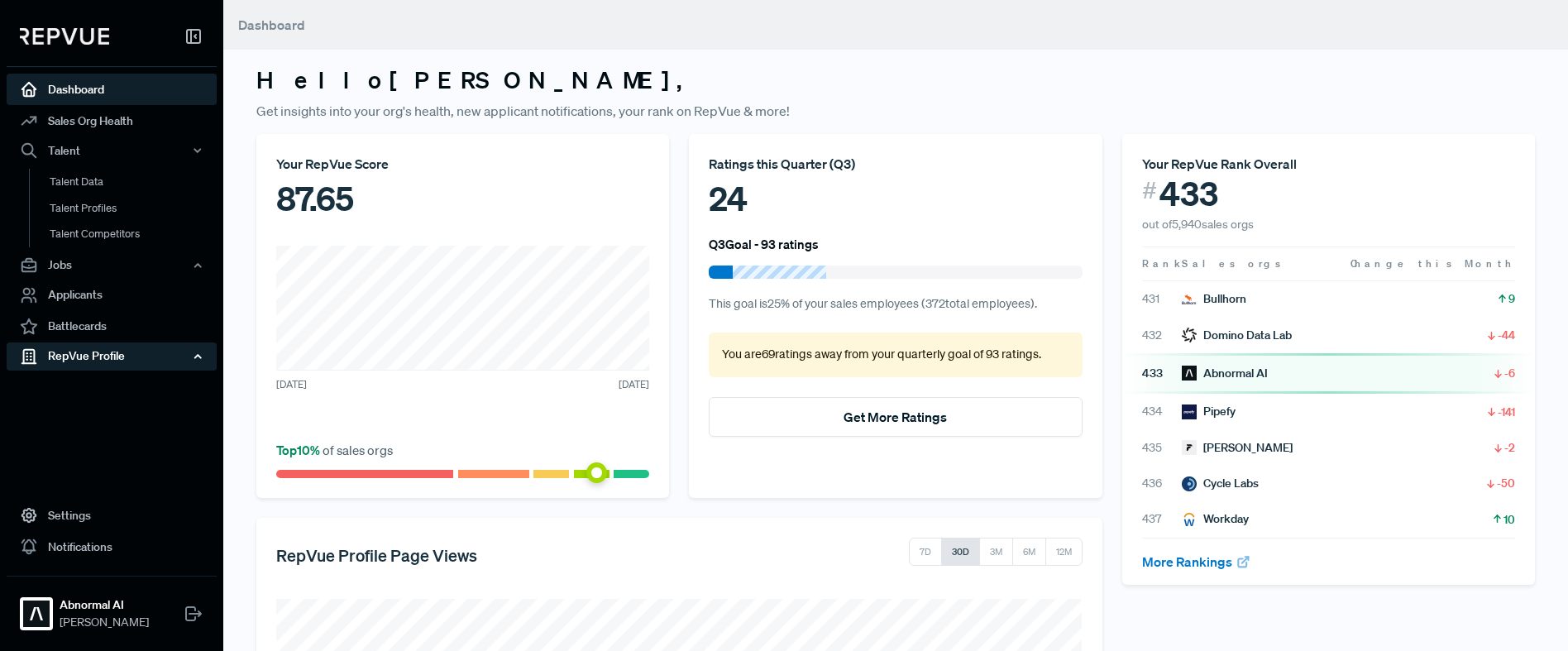
click at [128, 360] on div "RepVue Profile" at bounding box center [112, 357] width 210 height 29
click at [63, 421] on link "Reviews" at bounding box center [133, 414] width 210 height 27
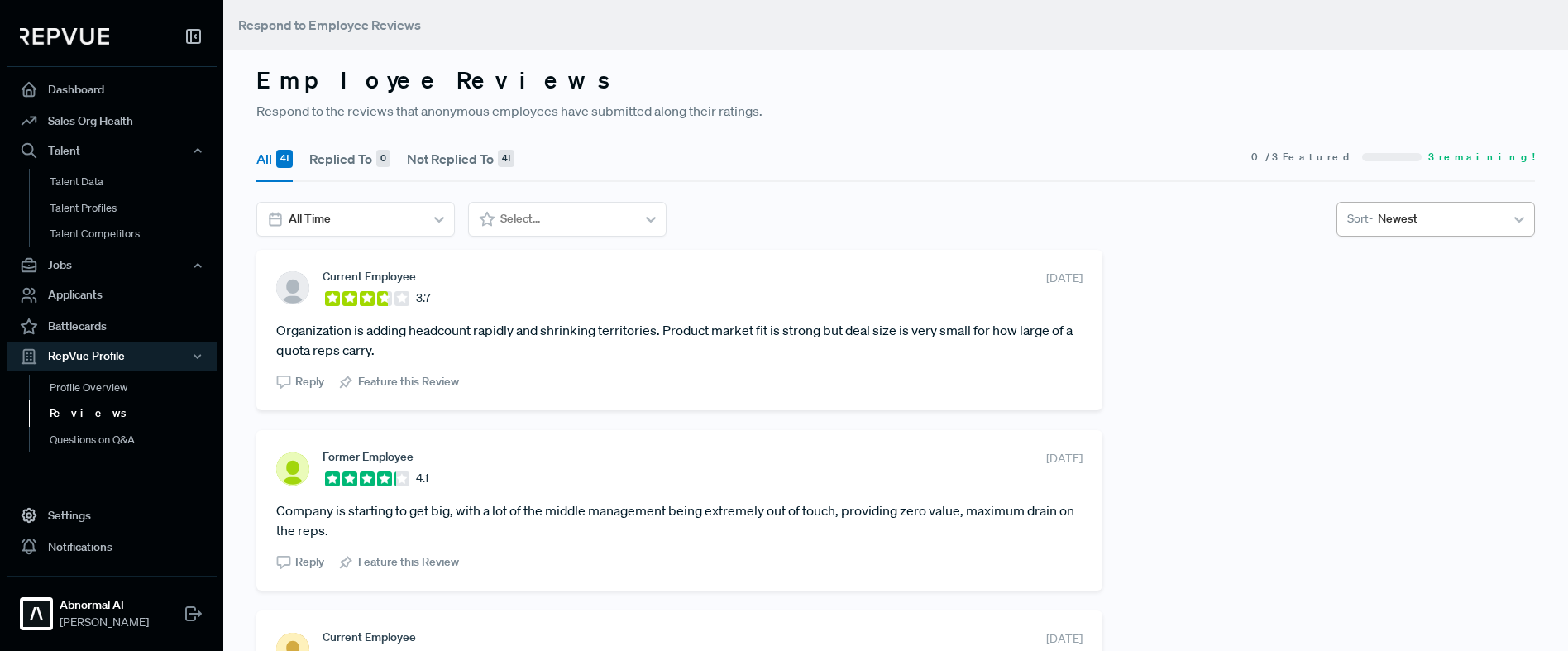
click at [1411, 227] on div at bounding box center [1439, 218] width 122 height 21
click at [1005, 202] on section "All Time Select... Newest, 1 of 5. 5 results available. Use Up and Down to choo…" at bounding box center [895, 218] width 1278 height 34
click at [1415, 215] on div at bounding box center [1439, 218] width 122 height 21
click at [1377, 388] on div "Featured" at bounding box center [1435, 384] width 198 height 30
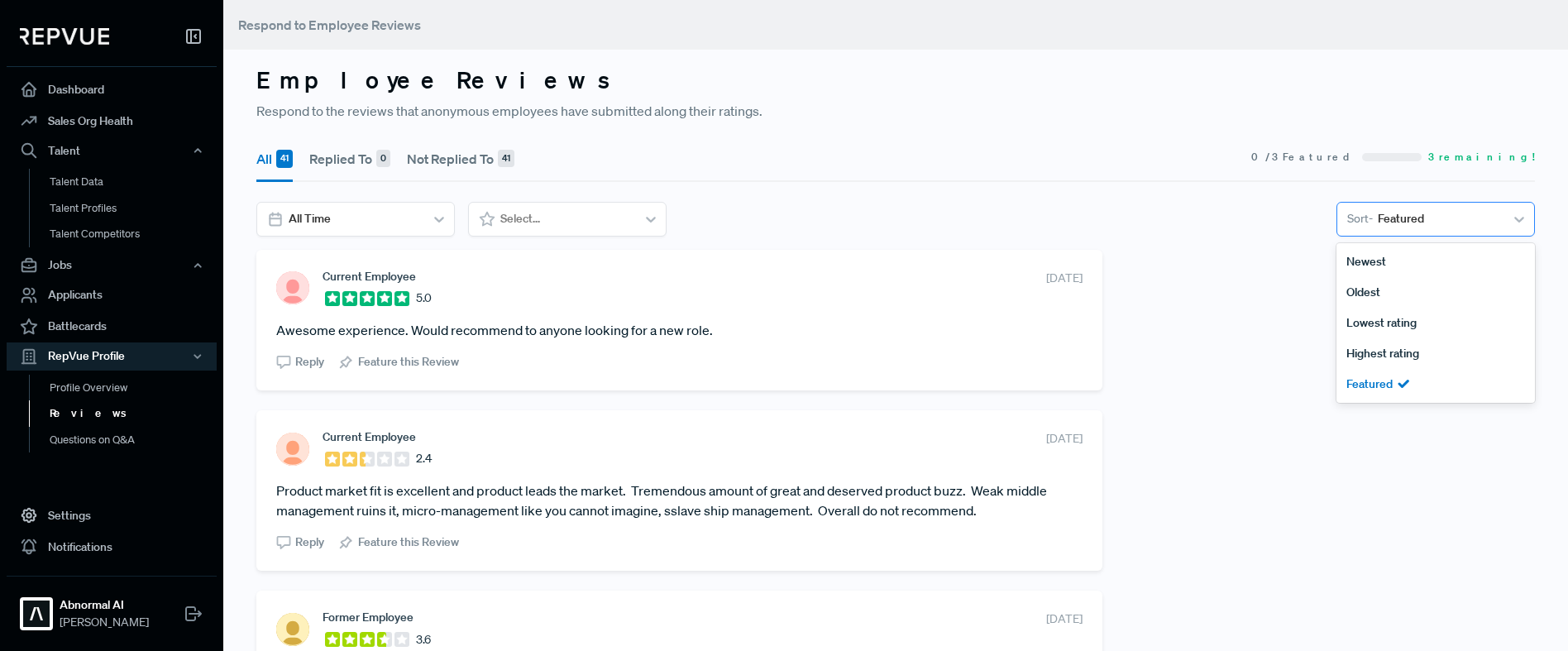
click at [1379, 230] on div "Featured" at bounding box center [1439, 218] width 132 height 28
click at [1372, 255] on div "Newest" at bounding box center [1435, 262] width 198 height 30
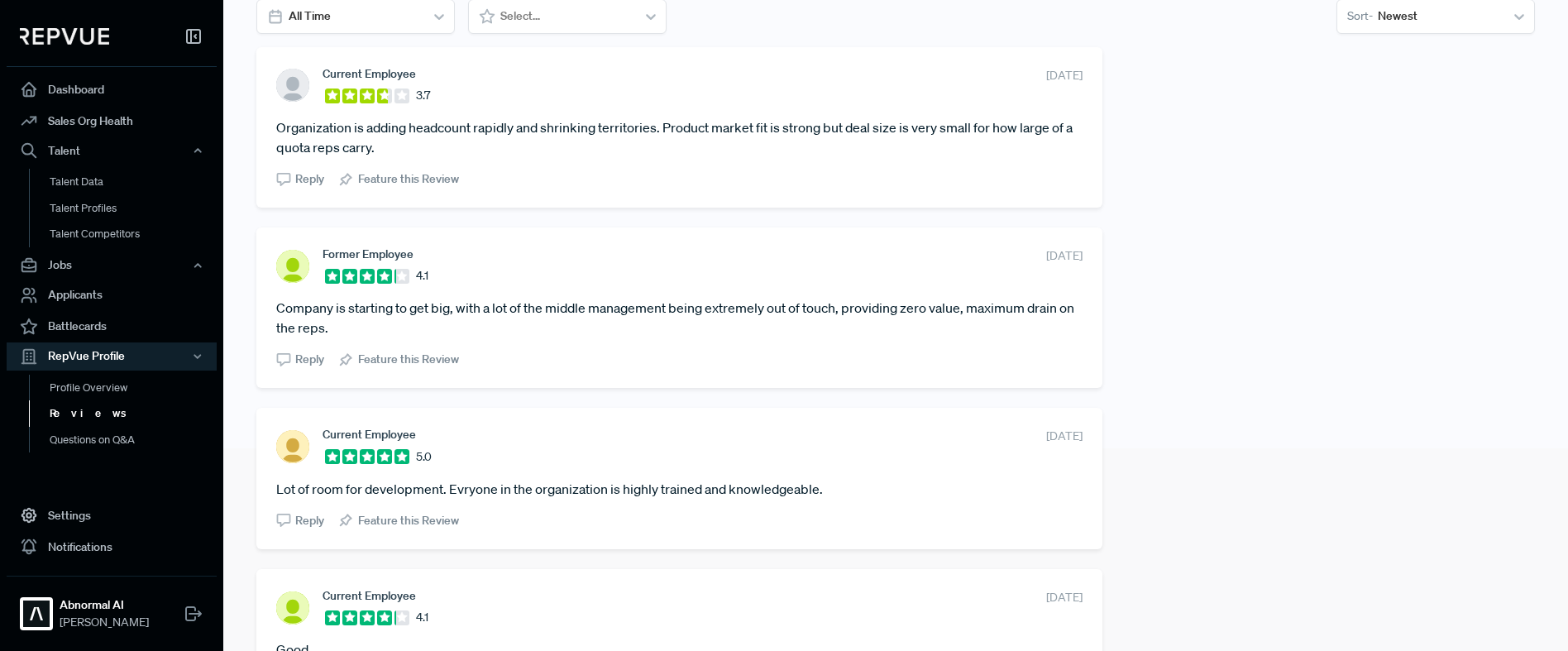
scroll to position [204, 0]
click at [89, 173] on link "Talent Data" at bounding box center [133, 182] width 210 height 27
